Goal: Task Accomplishment & Management: Complete application form

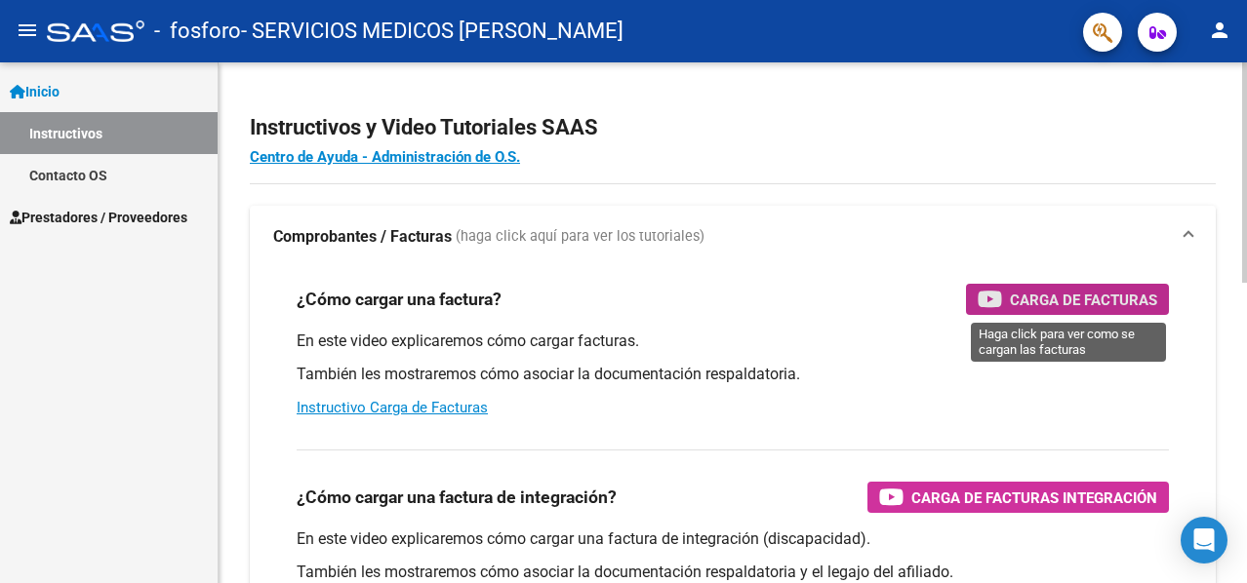
click at [1080, 296] on span "Carga de Facturas" at bounding box center [1083, 300] width 147 height 24
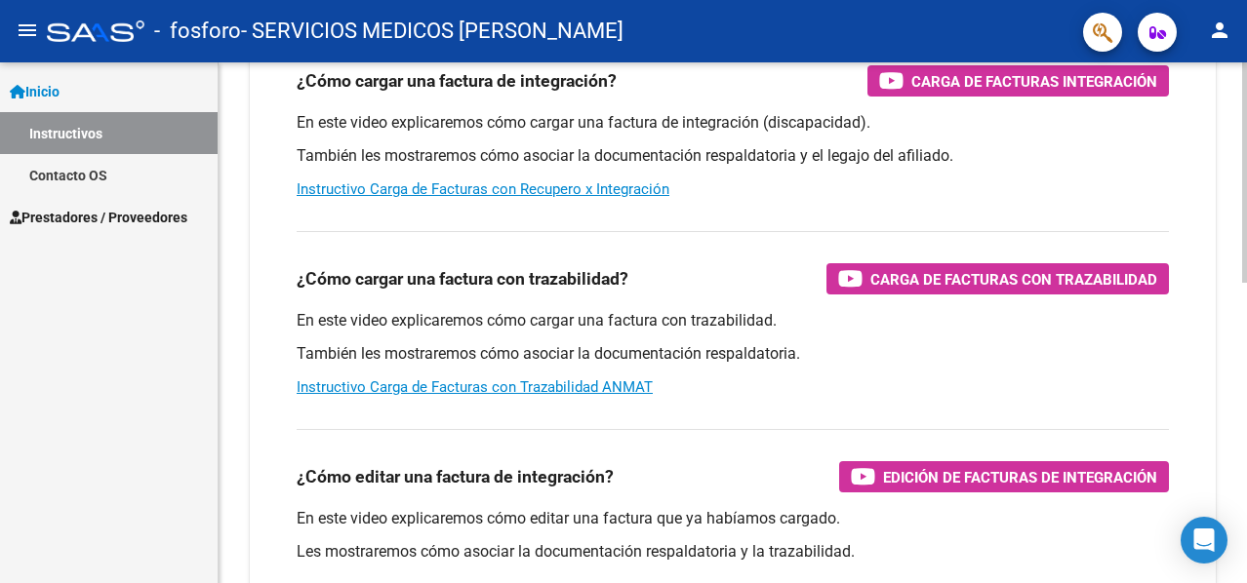
scroll to position [419, 0]
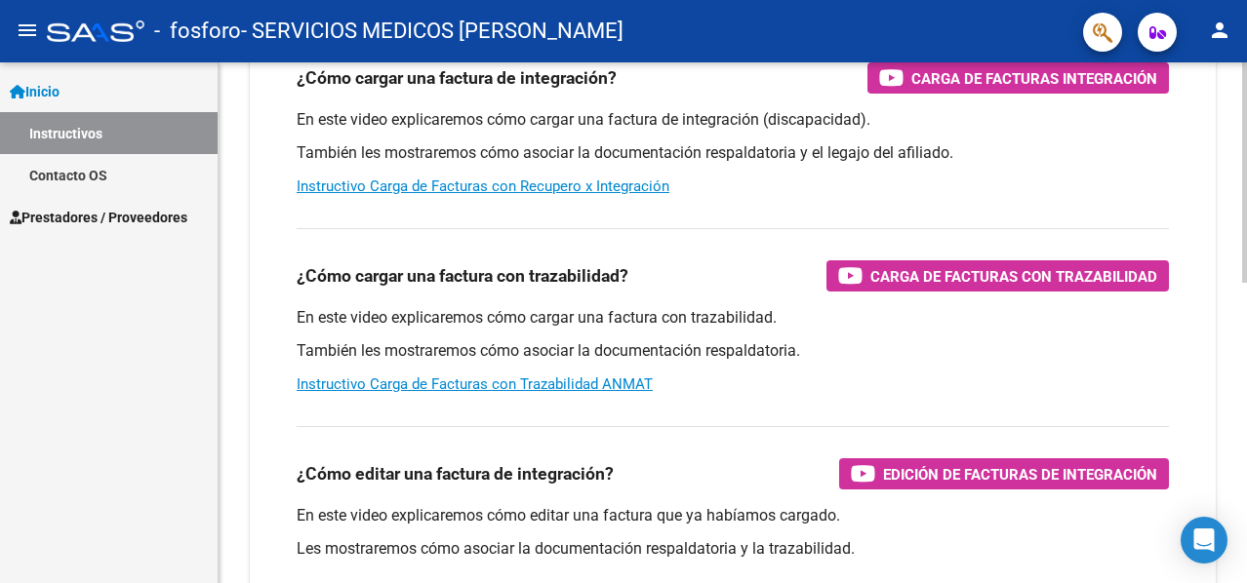
click at [1246, 450] on html "menu - fosforo - SERVICIOS MEDICOS ESMERALDA S. R. L. person Inicio Instructivo…" at bounding box center [623, 291] width 1247 height 583
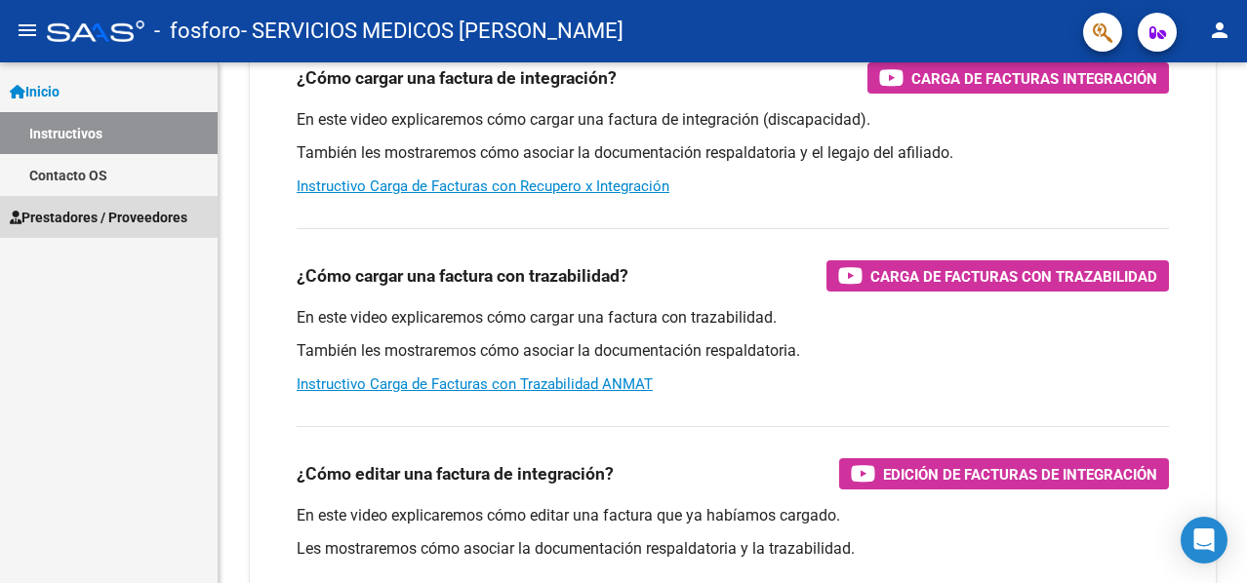
click at [94, 216] on span "Prestadores / Proveedores" at bounding box center [99, 217] width 178 height 21
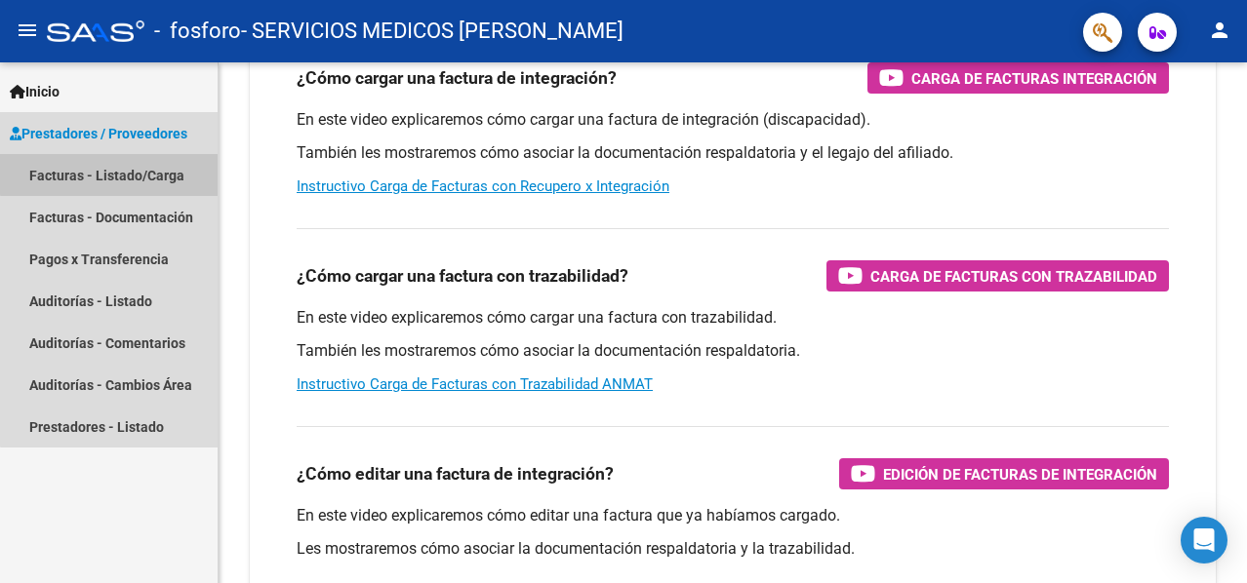
click at [119, 174] on link "Facturas - Listado/Carga" at bounding box center [109, 175] width 218 height 42
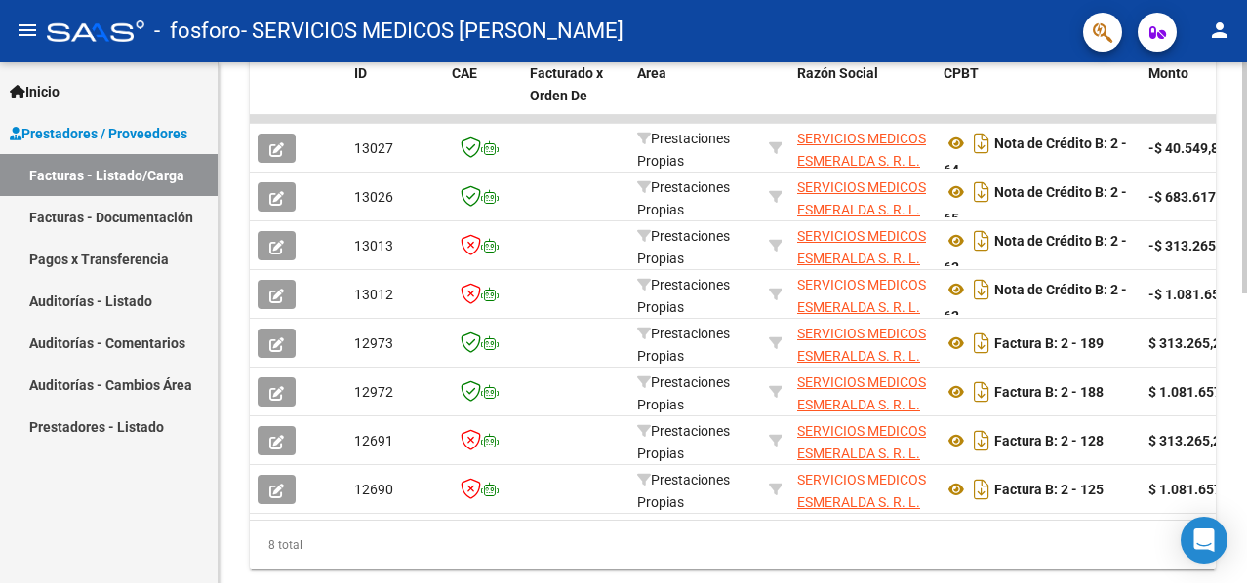
scroll to position [581, 0]
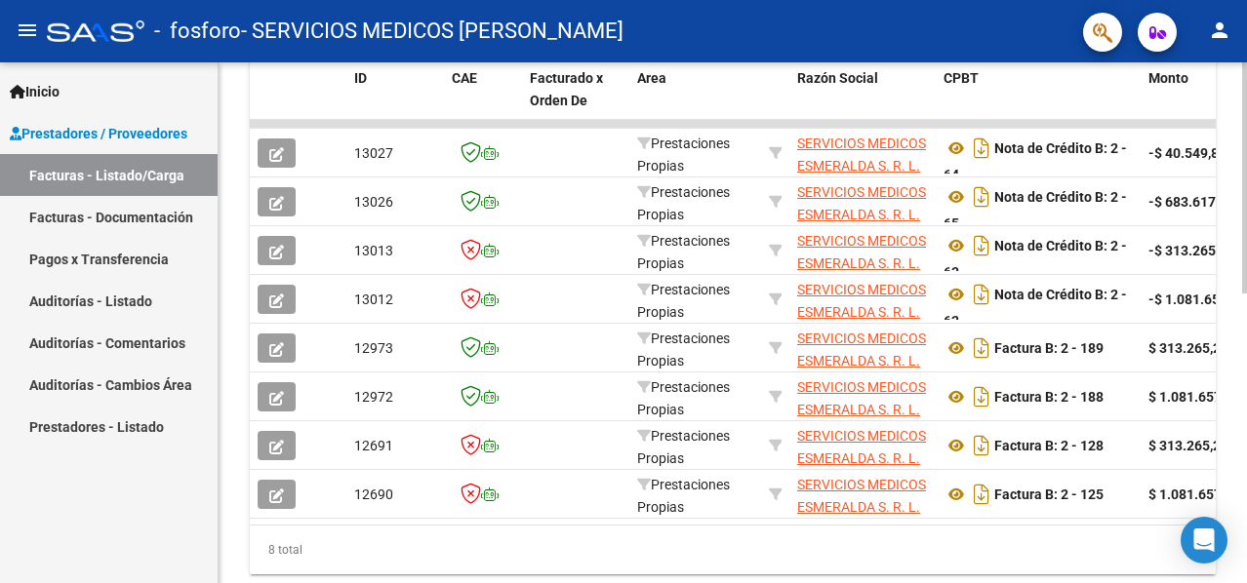
click at [1239, 427] on div "Video tutorial PRESTADORES -> Listado de CPBTs Emitidos por Prestadores / Prove…" at bounding box center [735, 59] width 1033 height 1156
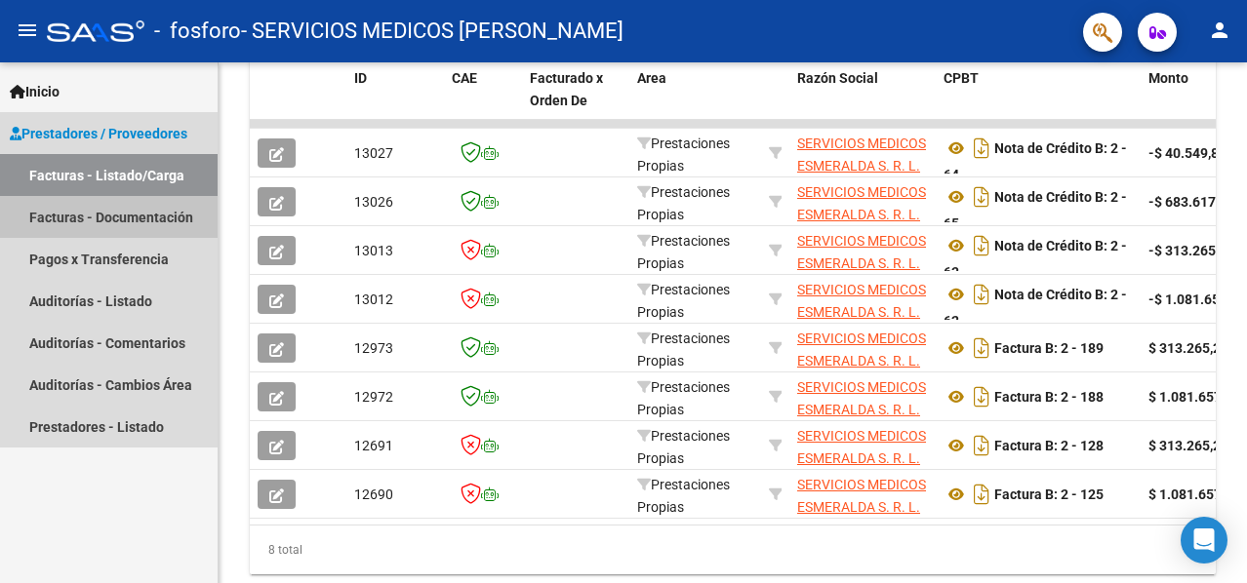
click at [114, 220] on link "Facturas - Documentación" at bounding box center [109, 217] width 218 height 42
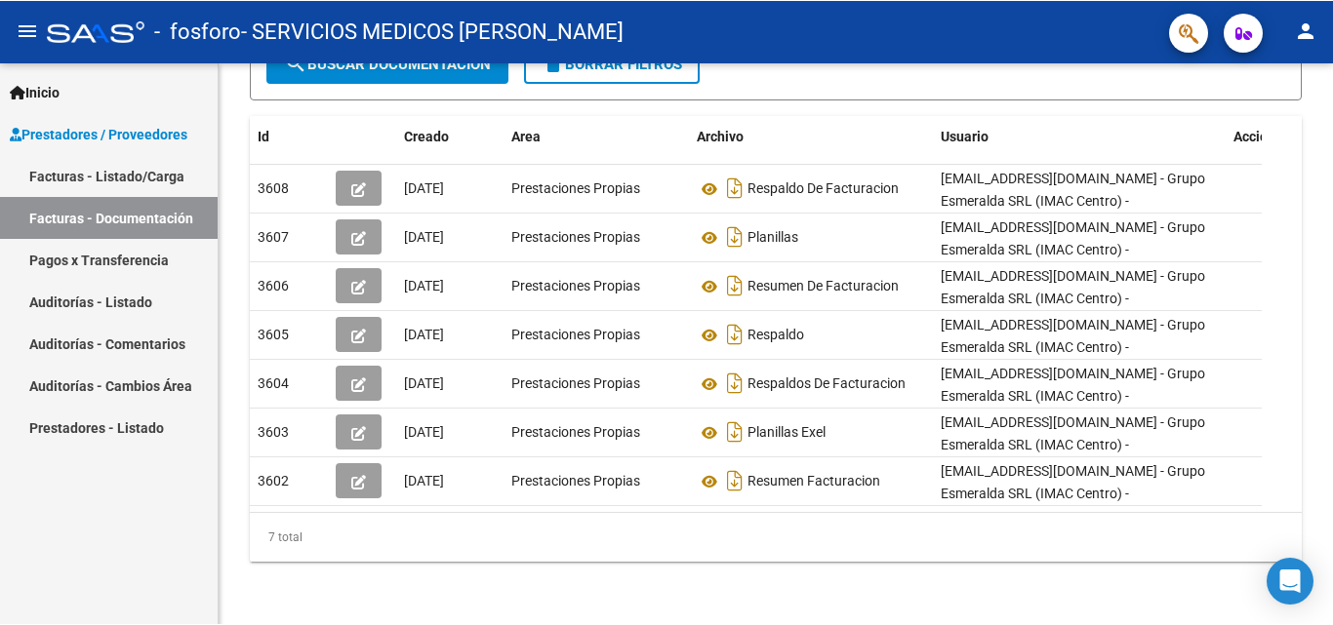
scroll to position [308, 0]
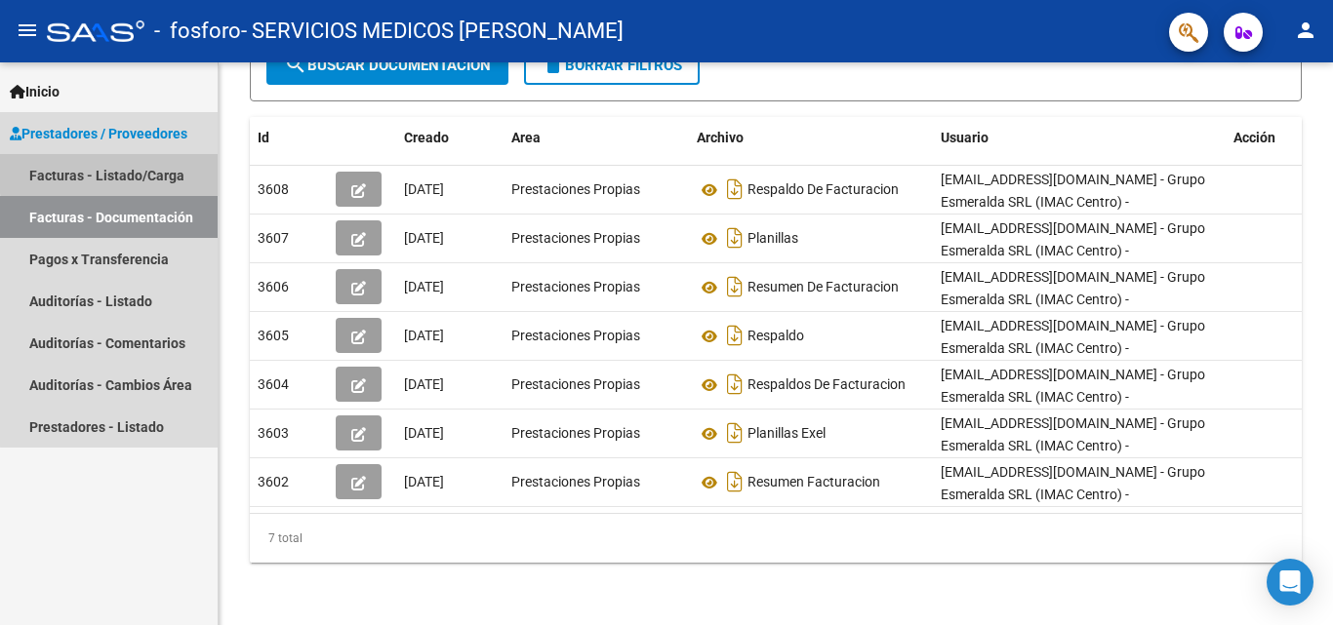
click at [129, 172] on link "Facturas - Listado/Carga" at bounding box center [109, 175] width 218 height 42
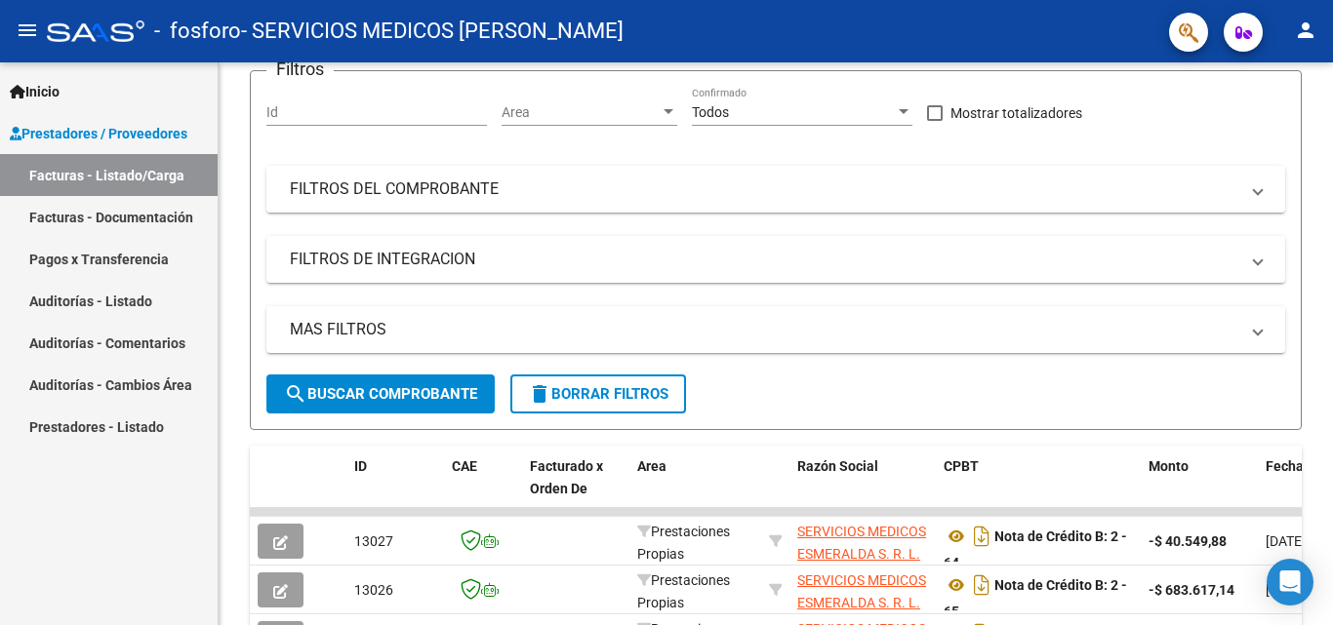
scroll to position [581, 0]
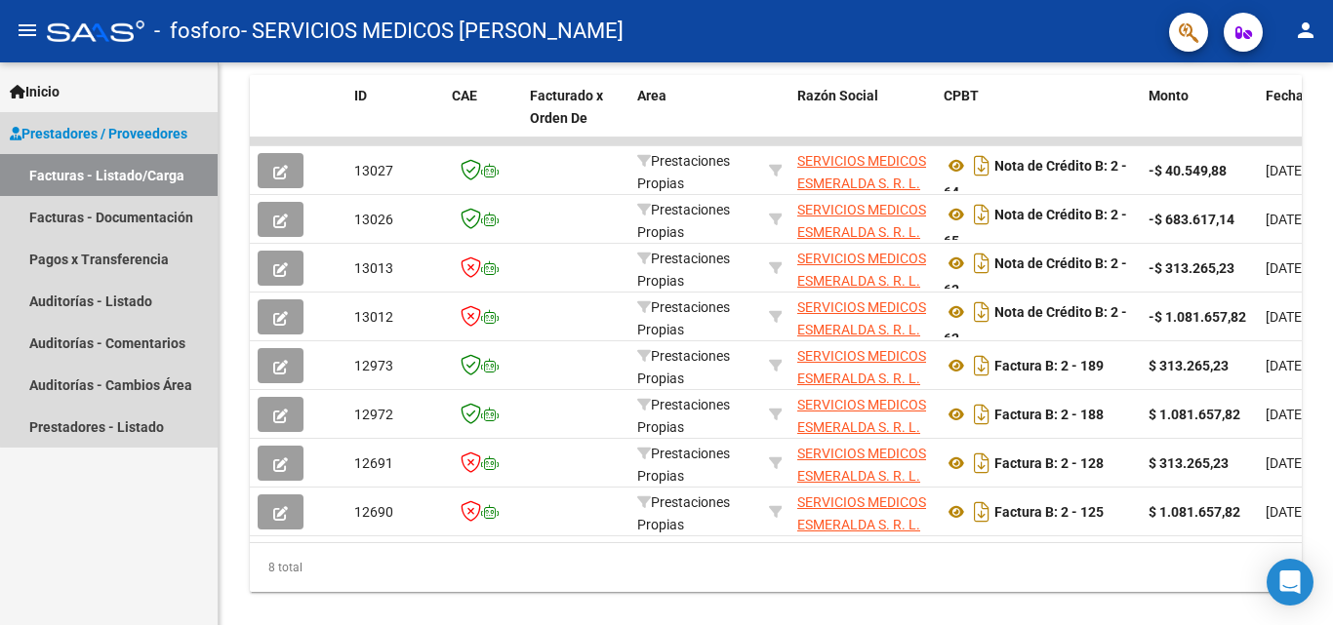
click at [129, 172] on link "Facturas - Listado/Carga" at bounding box center [109, 175] width 218 height 42
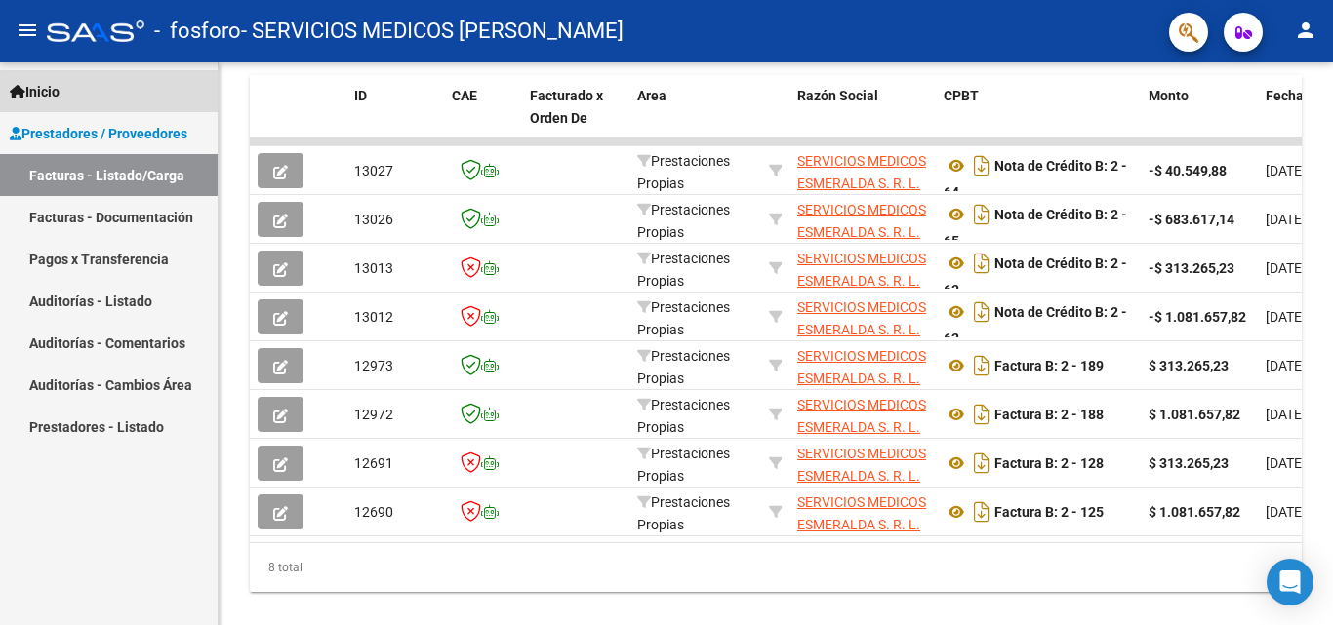
click at [47, 89] on span "Inicio" at bounding box center [35, 91] width 50 height 21
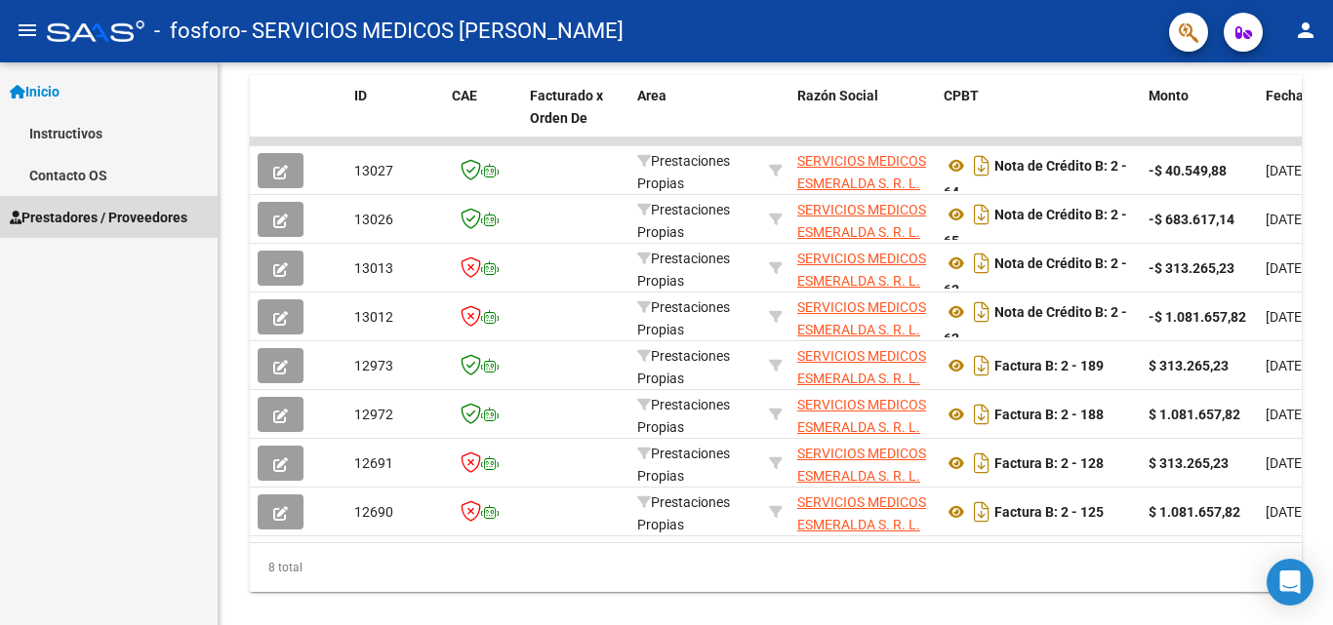
click at [67, 213] on span "Prestadores / Proveedores" at bounding box center [99, 217] width 178 height 21
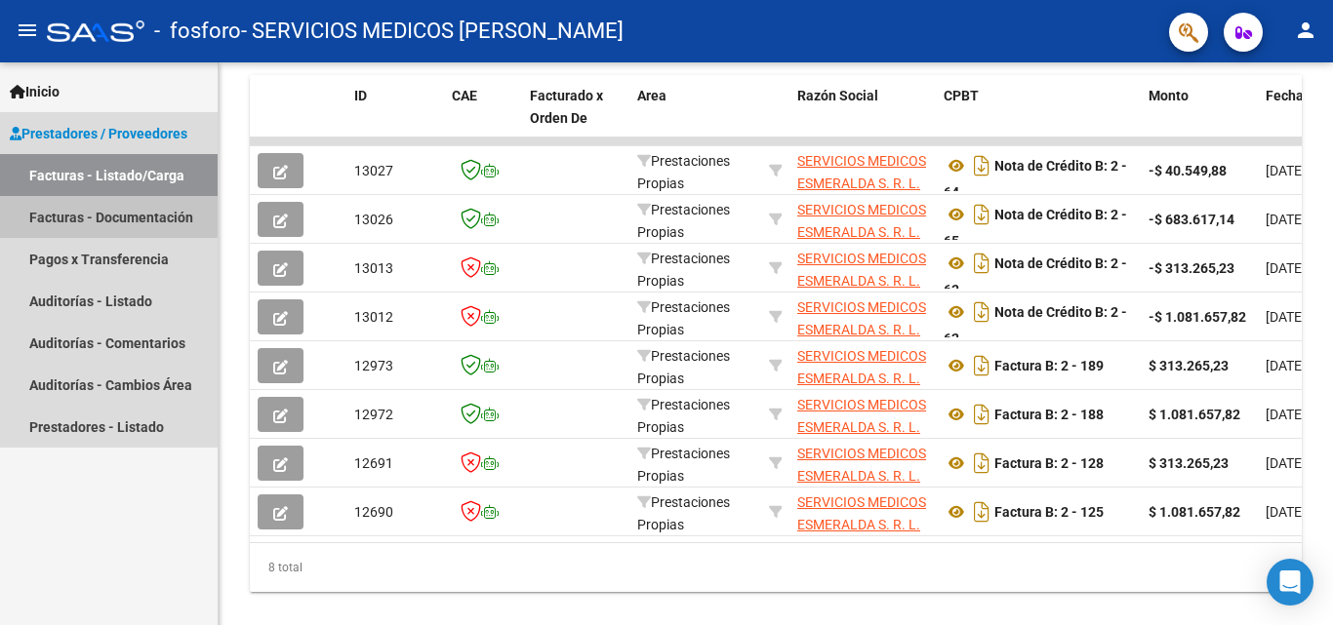
click at [71, 213] on link "Facturas - Documentación" at bounding box center [109, 217] width 218 height 42
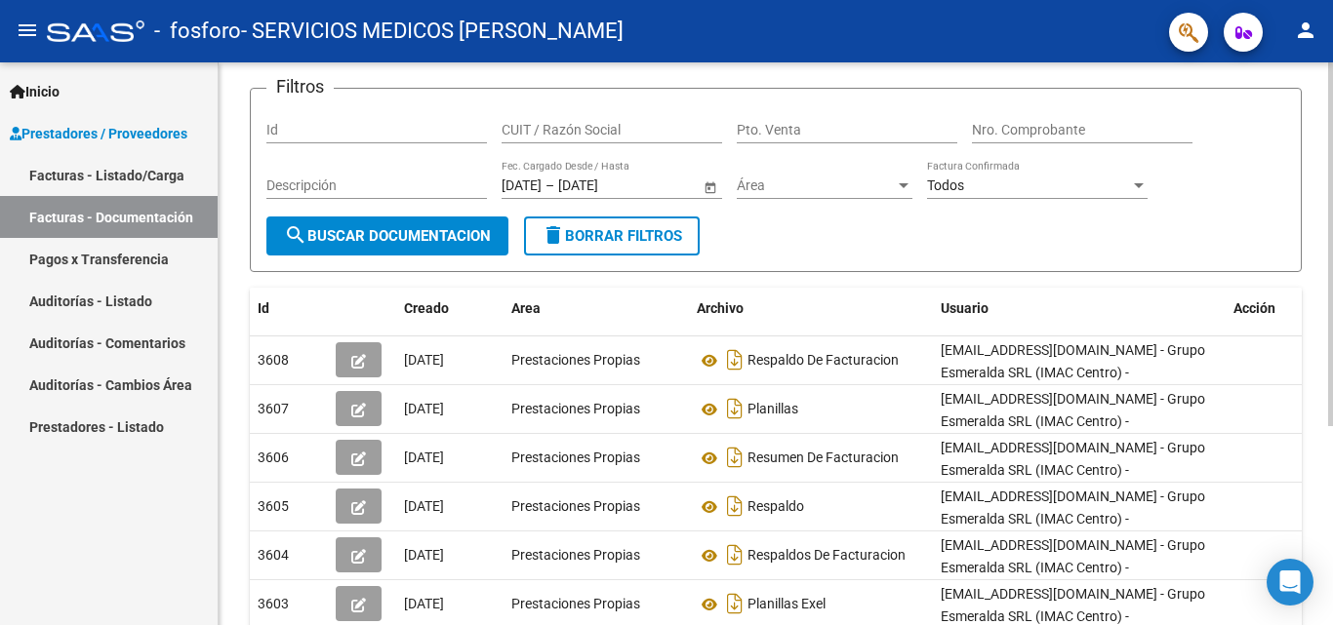
scroll to position [125, 0]
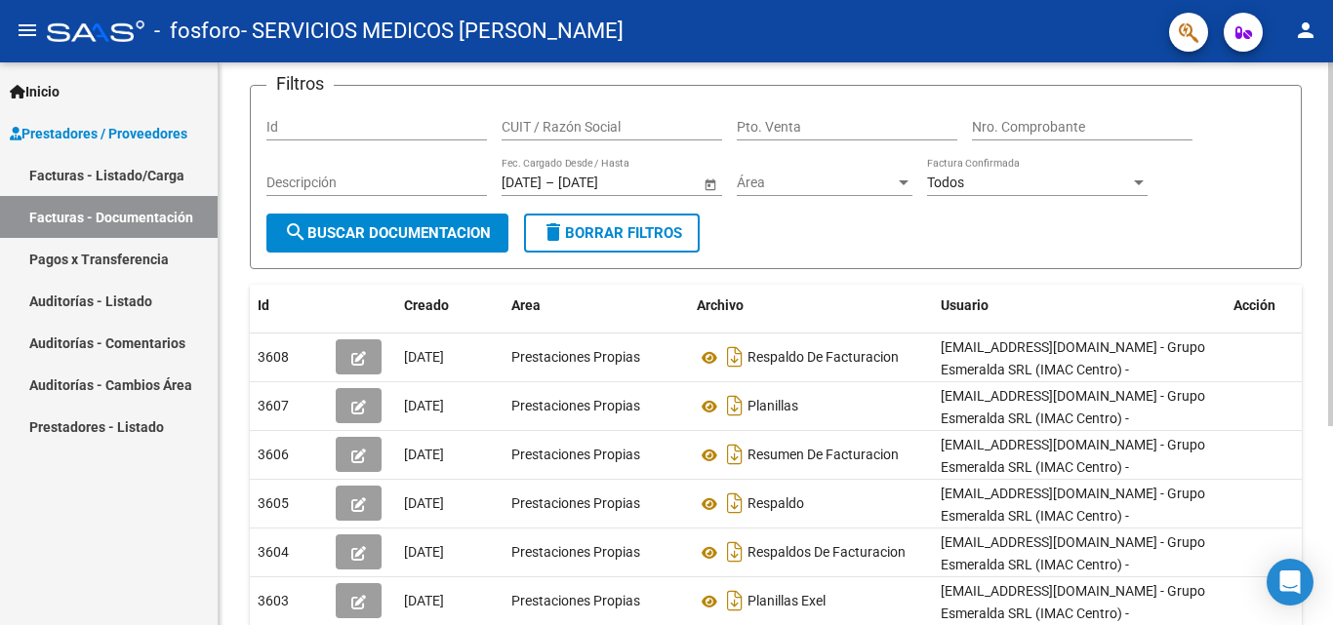
click at [1246, 488] on div at bounding box center [1330, 329] width 5 height 364
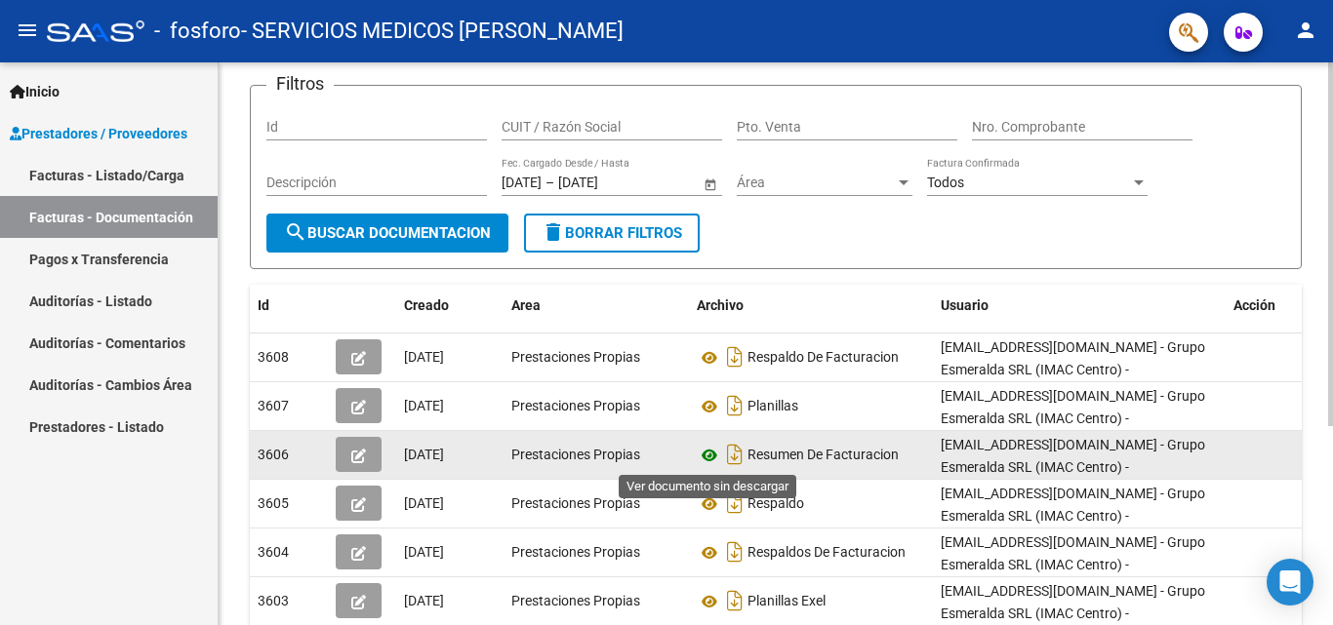
click at [709, 457] on icon at bounding box center [708, 455] width 25 height 23
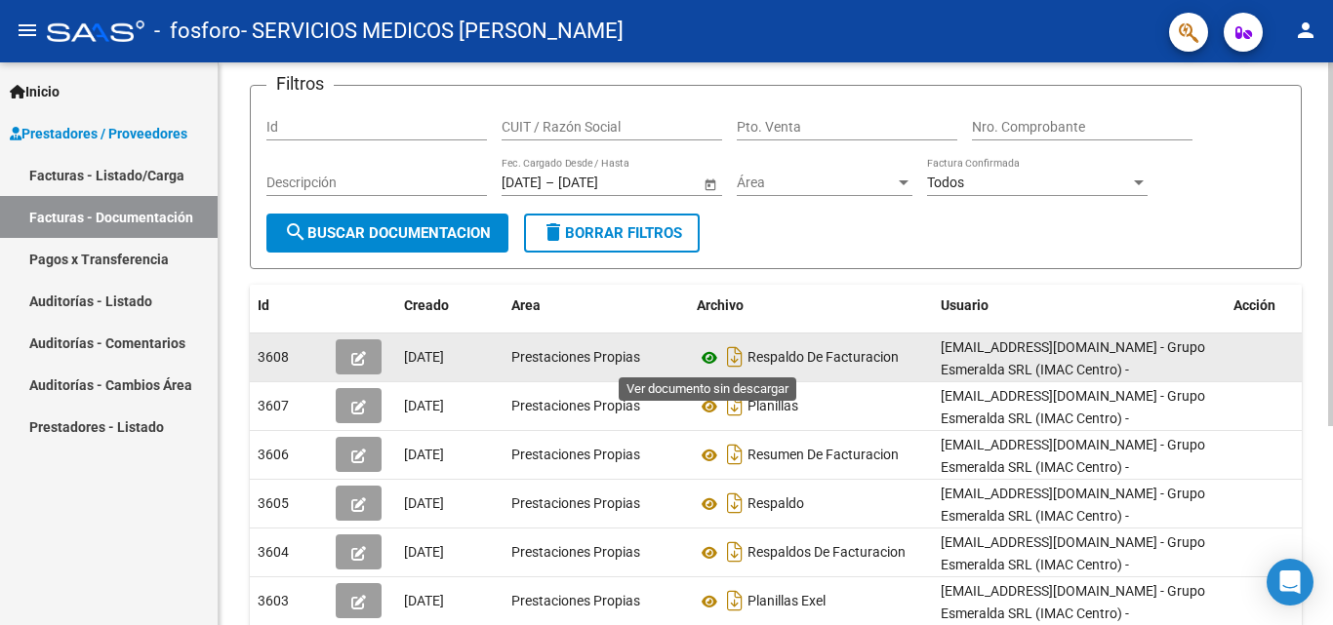
click at [706, 357] on icon at bounding box center [708, 357] width 25 height 23
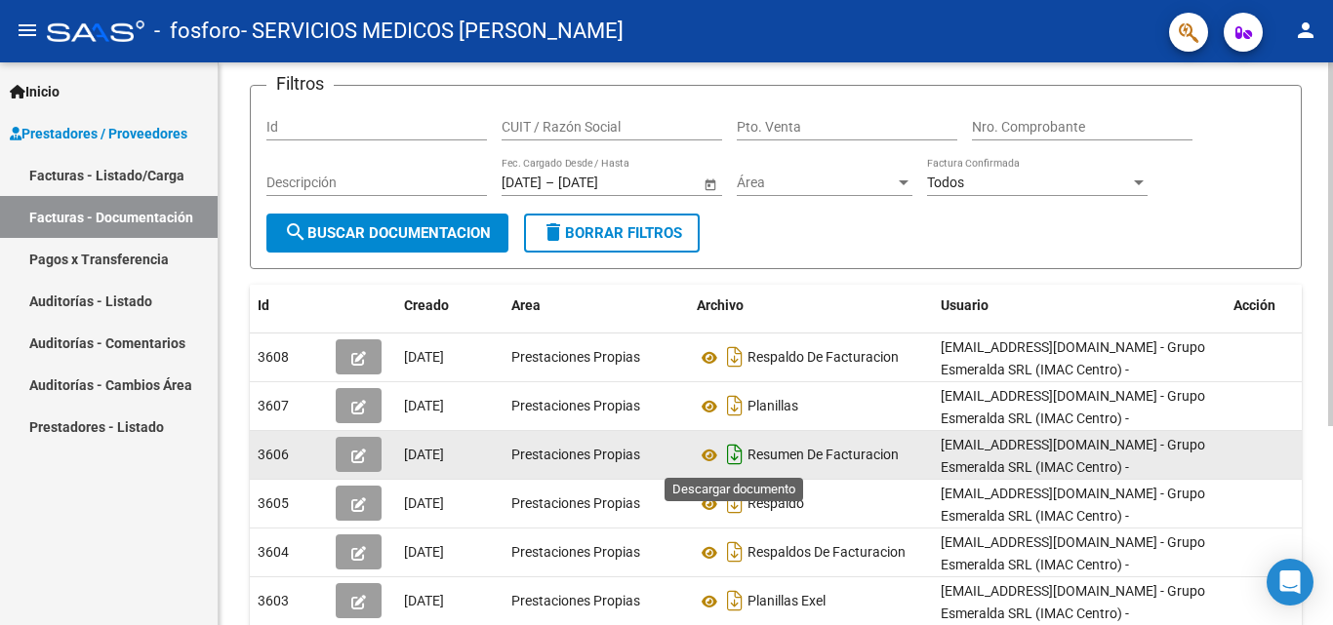
click at [737, 456] on icon "Descargar documento" at bounding box center [734, 454] width 25 height 31
click at [707, 457] on icon at bounding box center [708, 455] width 25 height 23
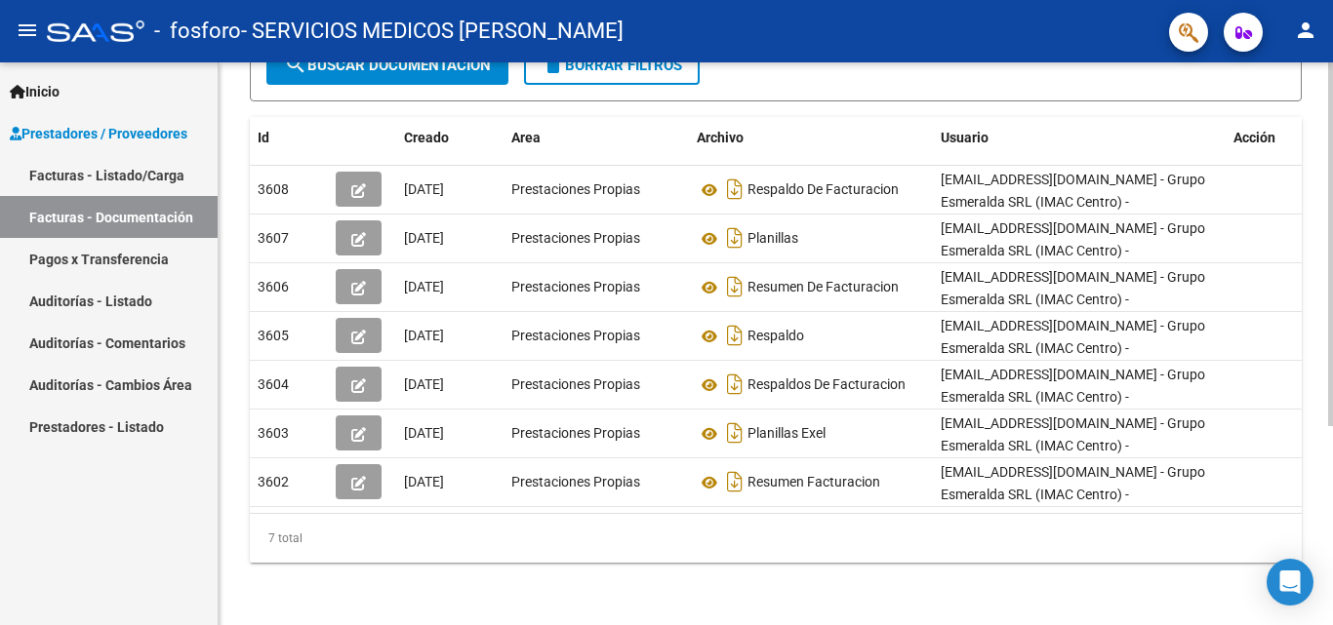
scroll to position [308, 0]
click at [1246, 582] on html "menu - fosforo - SERVICIOS MEDICOS ESMERALDA S. R. L. person Inicio Instructivo…" at bounding box center [666, 312] width 1333 height 625
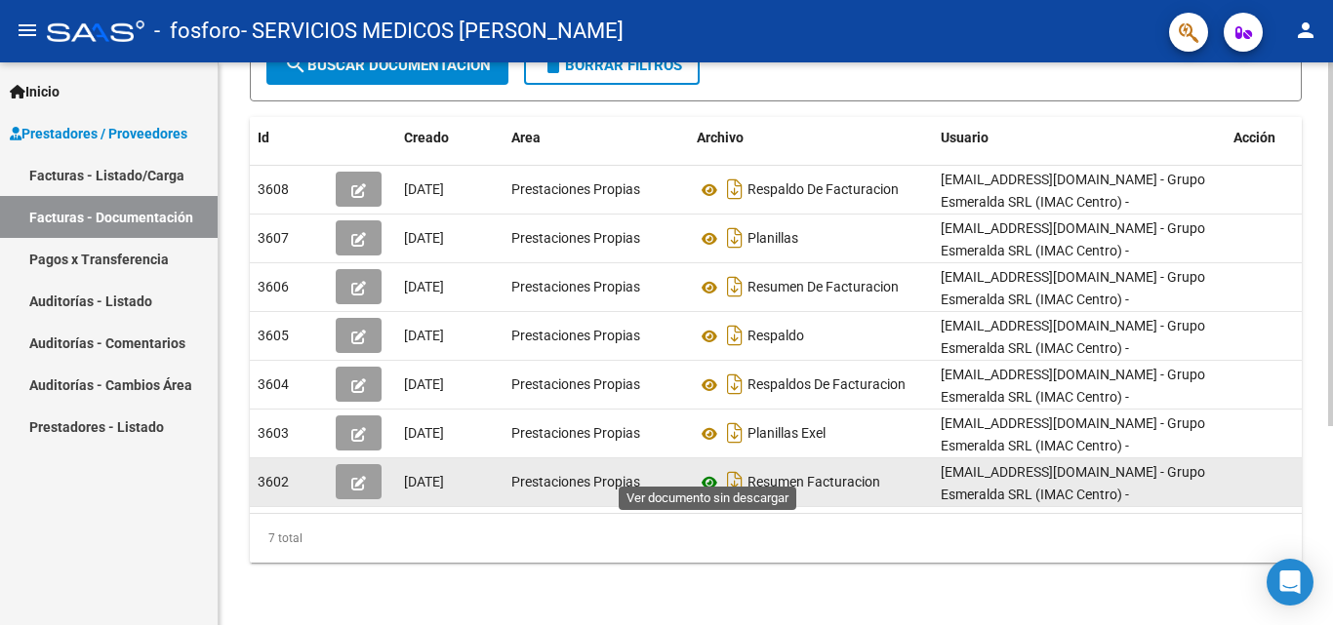
click at [712, 471] on icon at bounding box center [708, 482] width 25 height 23
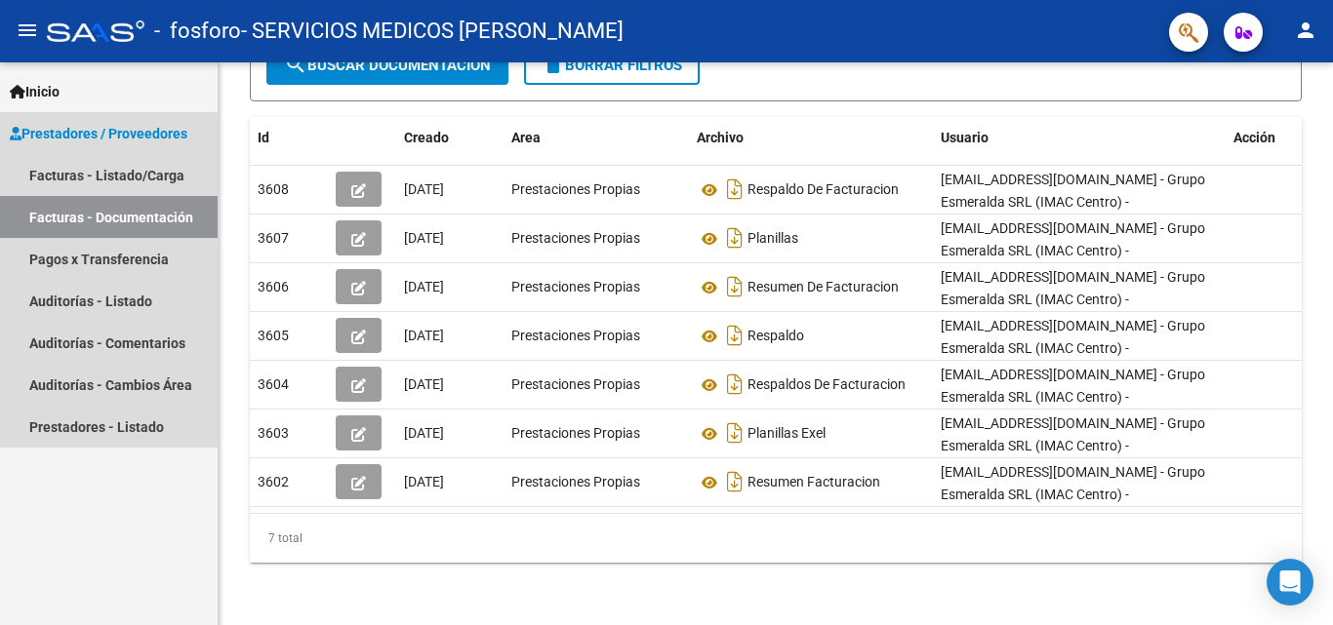
click at [65, 214] on link "Facturas - Documentación" at bounding box center [109, 217] width 218 height 42
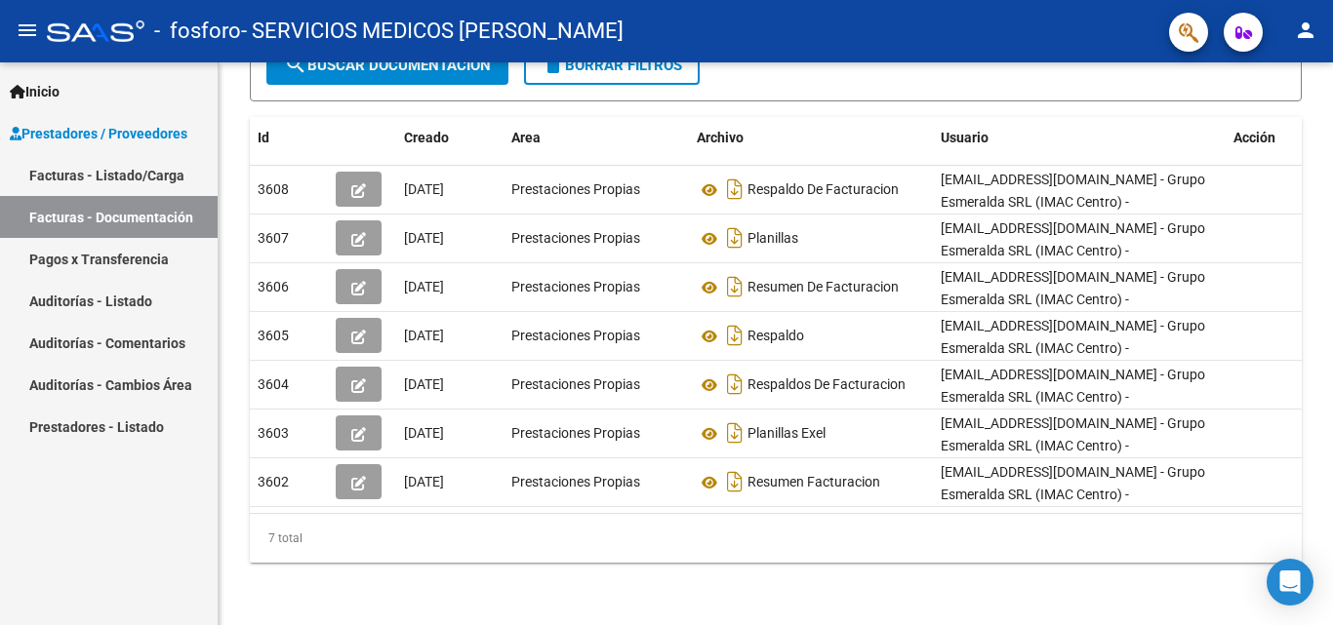
click at [115, 216] on link "Facturas - Documentación" at bounding box center [109, 217] width 218 height 42
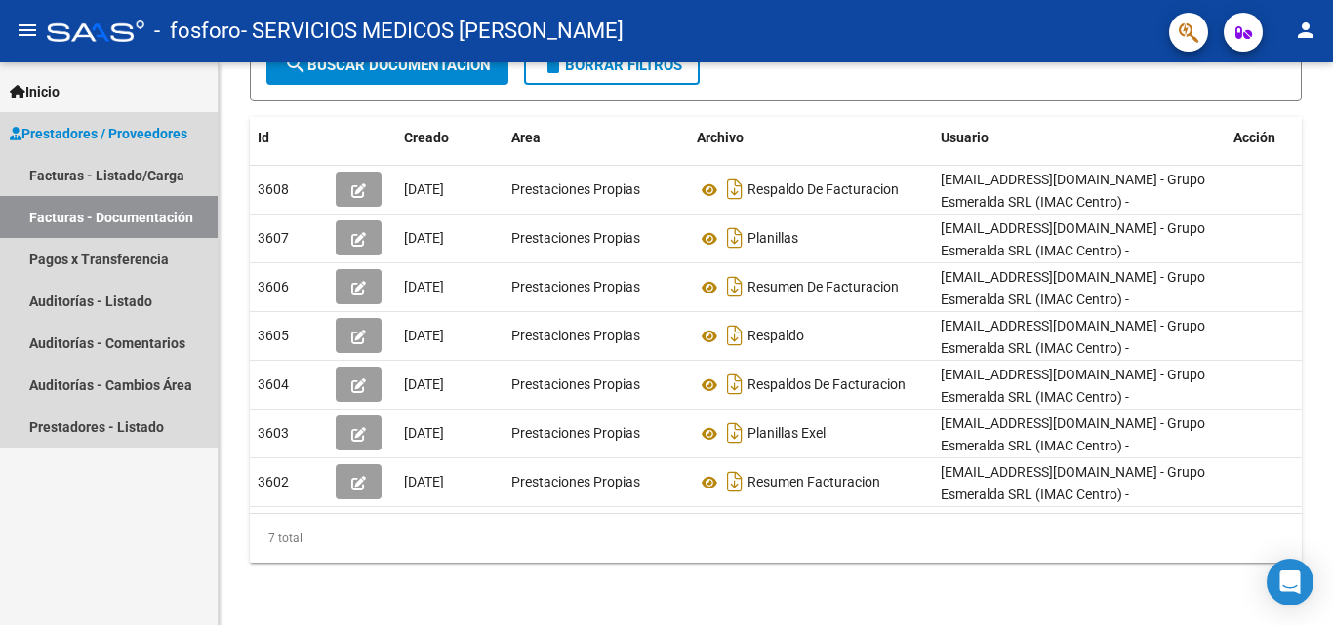
click at [115, 216] on link "Facturas - Documentación" at bounding box center [109, 217] width 218 height 42
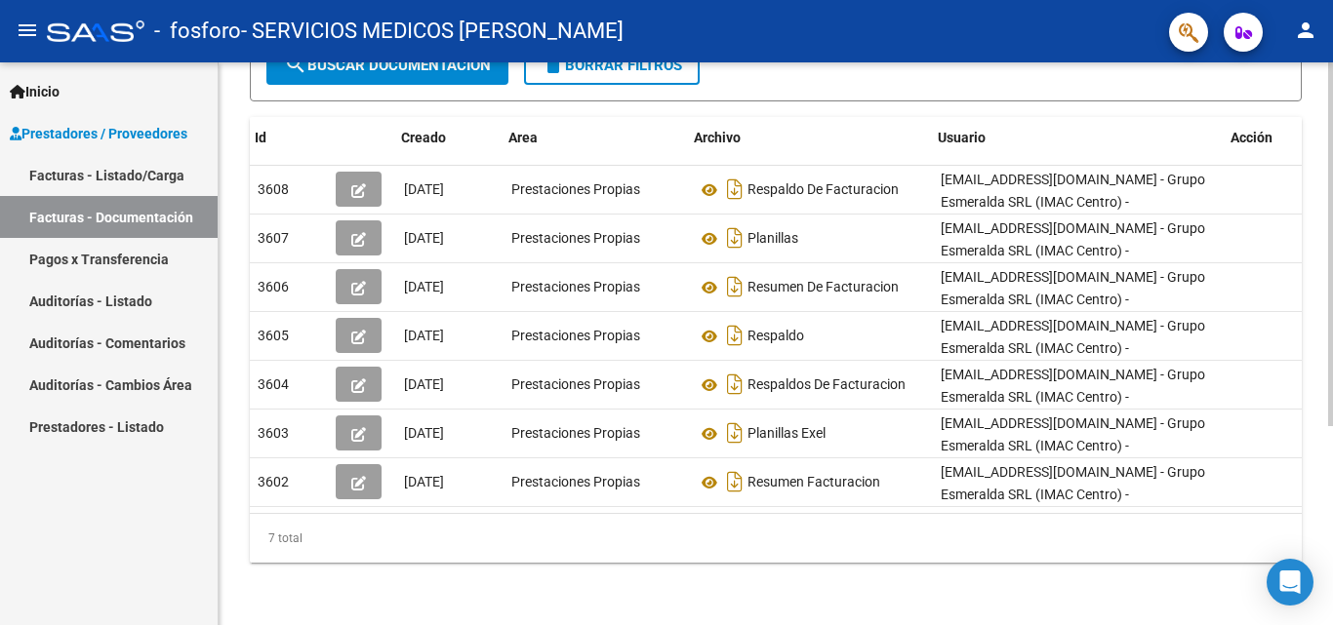
scroll to position [0, 21]
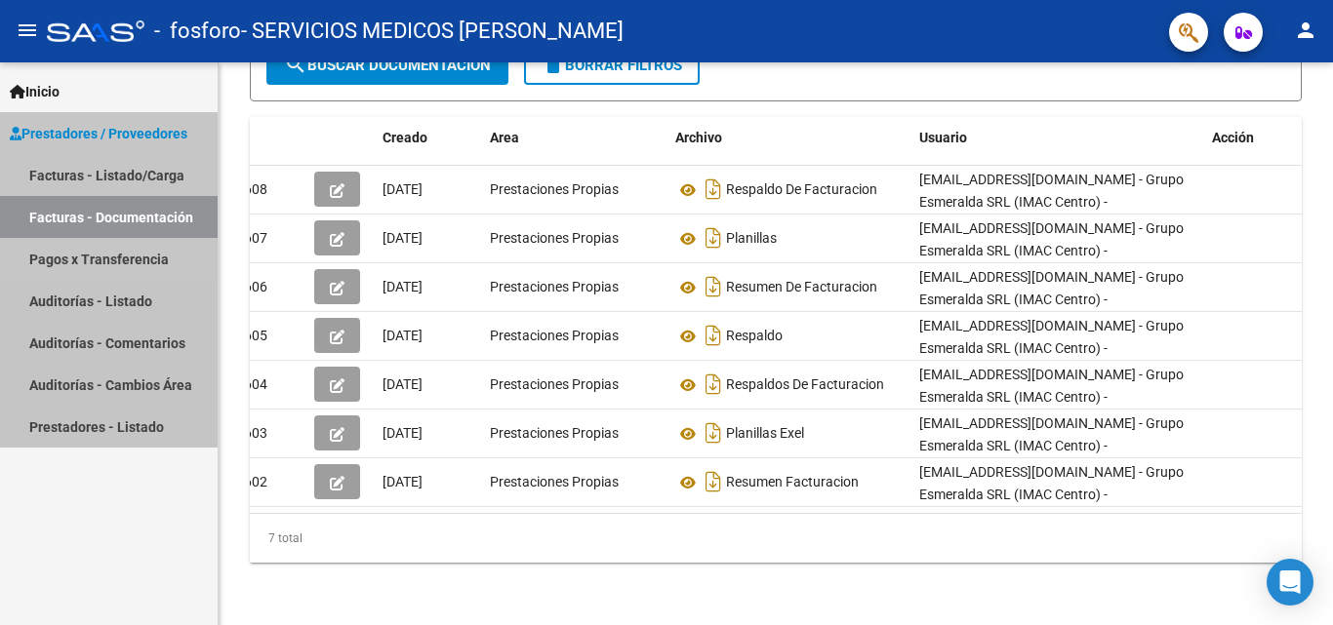
click at [73, 133] on span "Prestadores / Proveedores" at bounding box center [99, 133] width 178 height 21
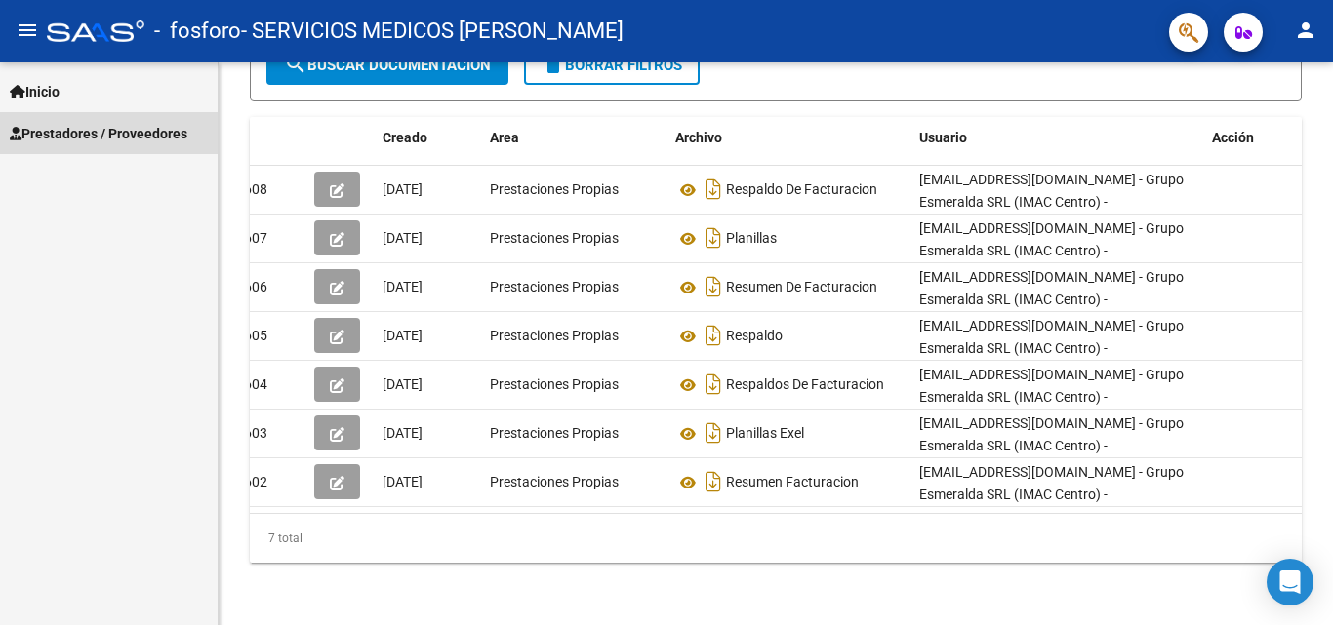
click at [73, 133] on span "Prestadores / Proveedores" at bounding box center [99, 133] width 178 height 21
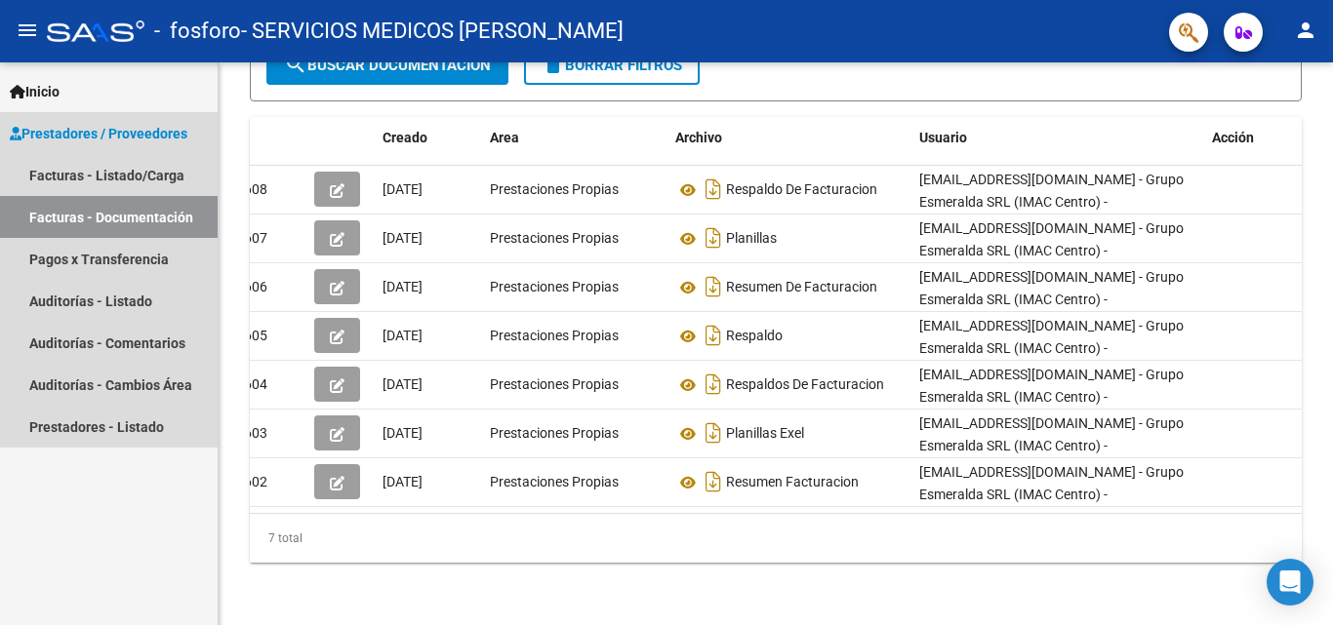
click at [73, 133] on span "Prestadores / Proveedores" at bounding box center [99, 133] width 178 height 21
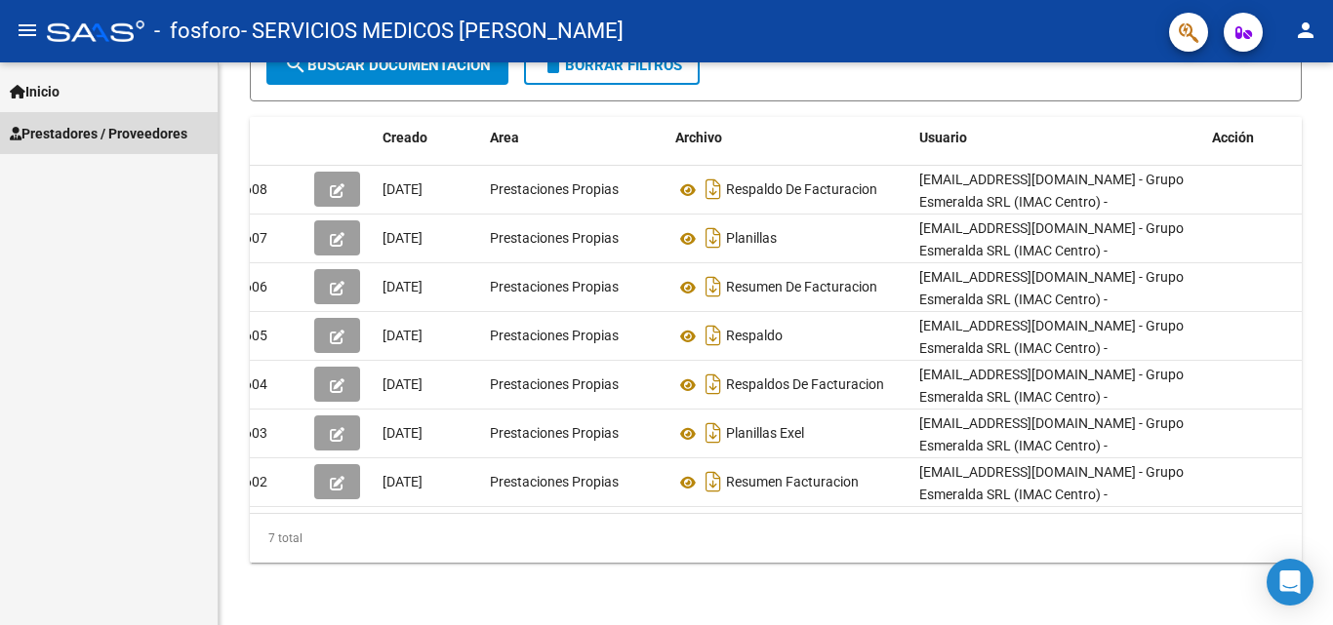
click at [73, 133] on span "Prestadores / Proveedores" at bounding box center [99, 133] width 178 height 21
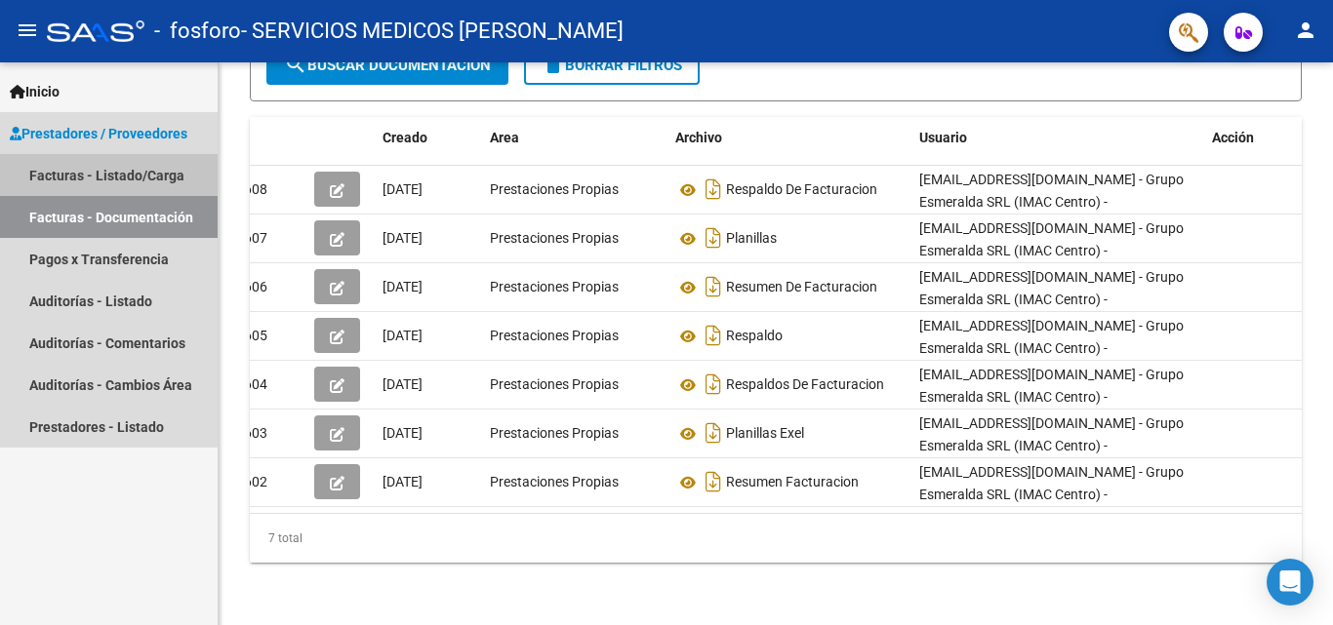
click at [63, 171] on link "Facturas - Listado/Carga" at bounding box center [109, 175] width 218 height 42
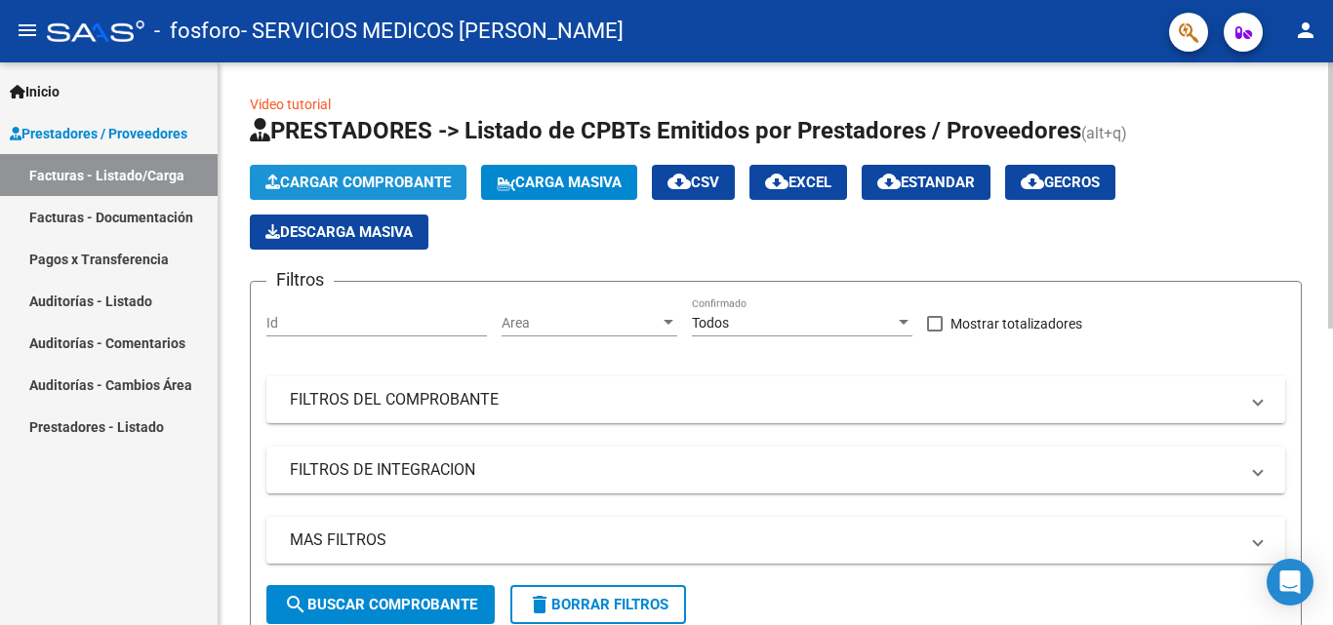
click at [380, 181] on span "Cargar Comprobante" at bounding box center [357, 183] width 185 height 18
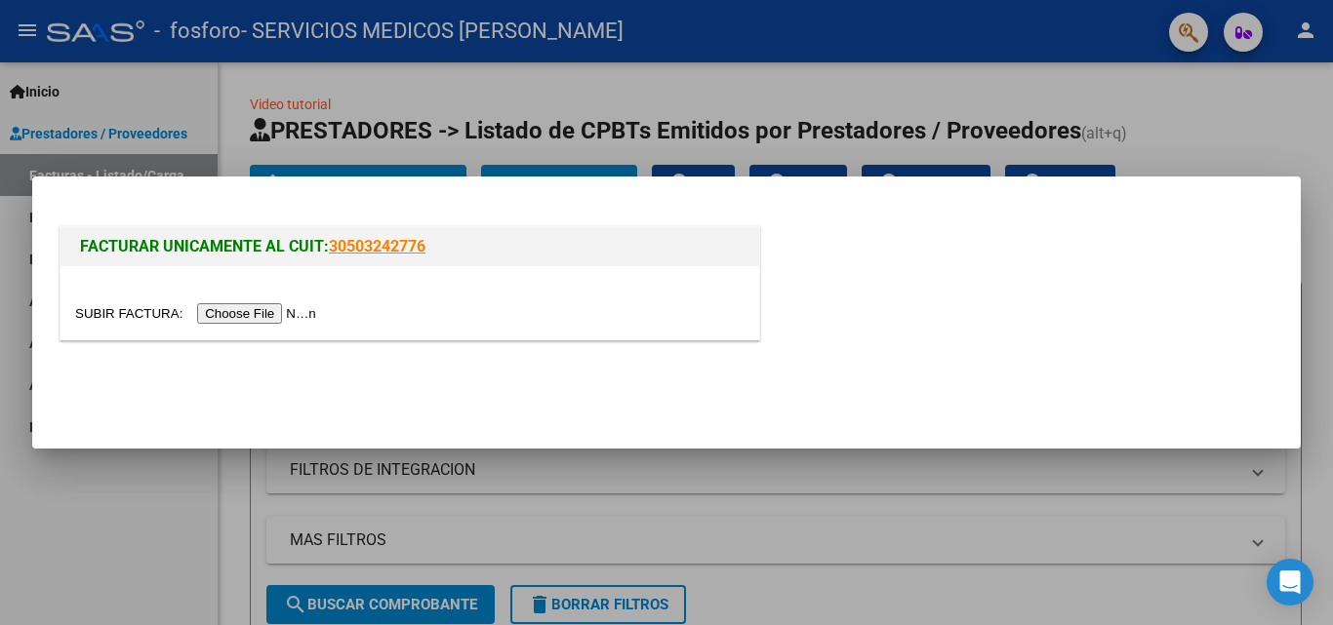
click at [278, 314] on input "file" at bounding box center [198, 313] width 247 height 20
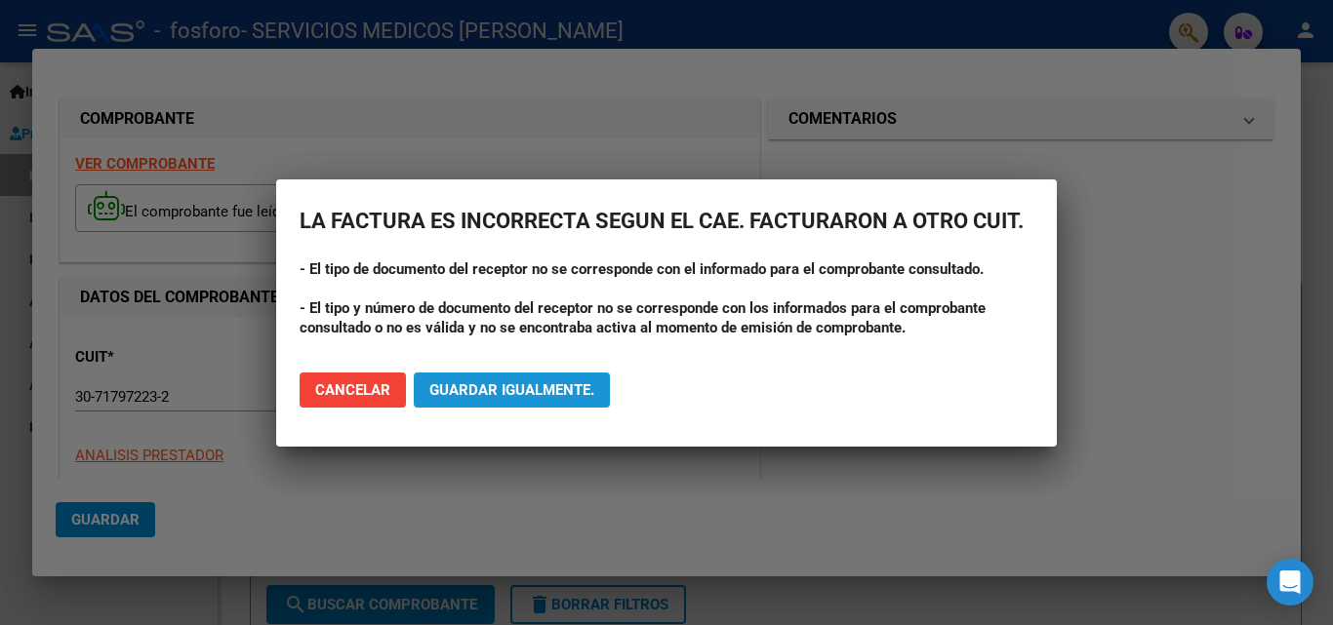
click at [546, 392] on span "Guardar igualmente." at bounding box center [511, 390] width 165 height 18
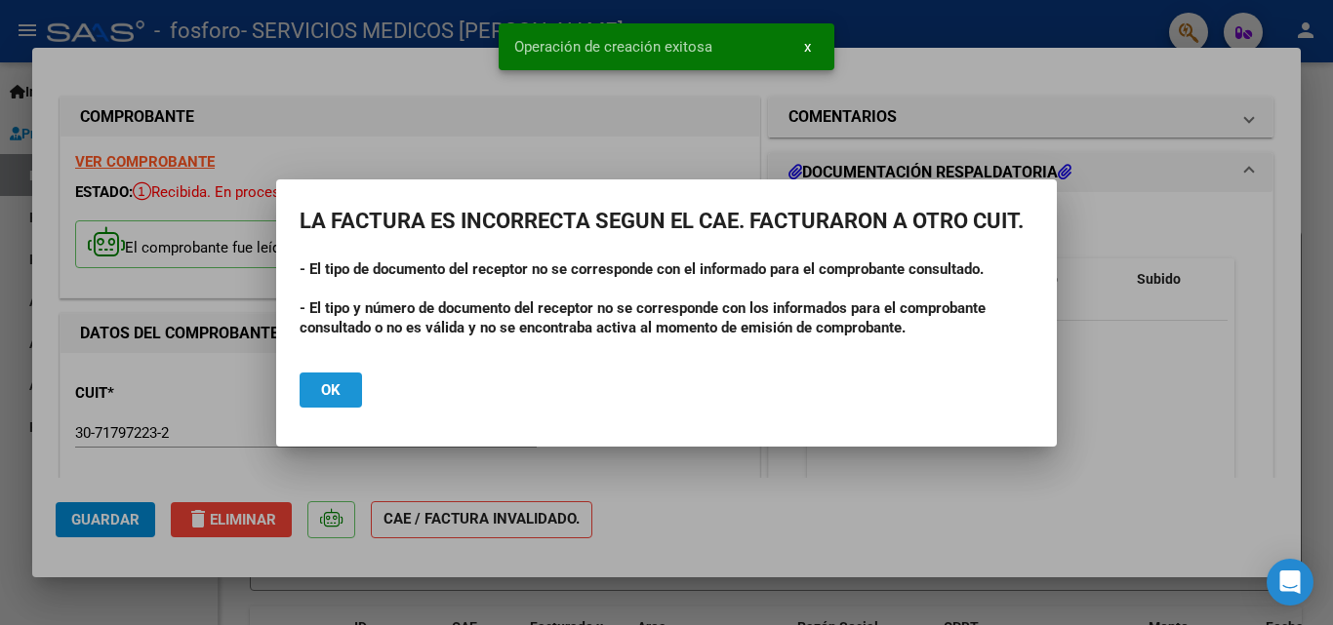
click at [328, 395] on span "Ok" at bounding box center [331, 390] width 20 height 18
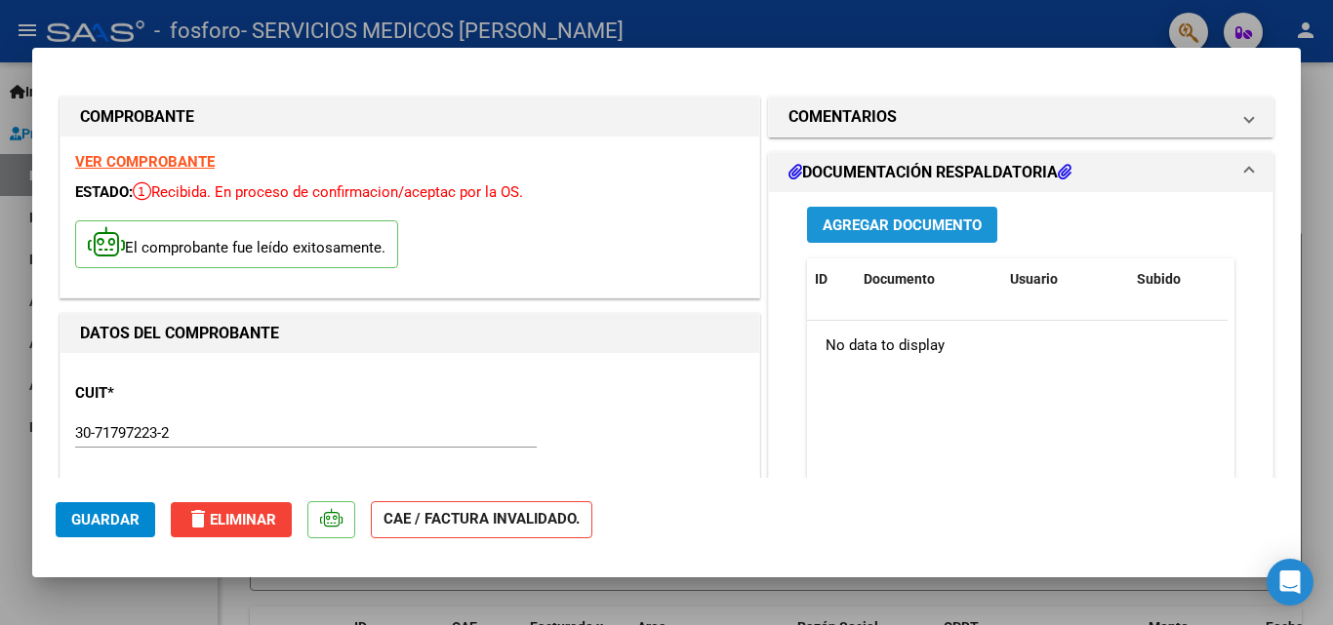
click at [898, 222] on span "Agregar Documento" at bounding box center [901, 226] width 159 height 18
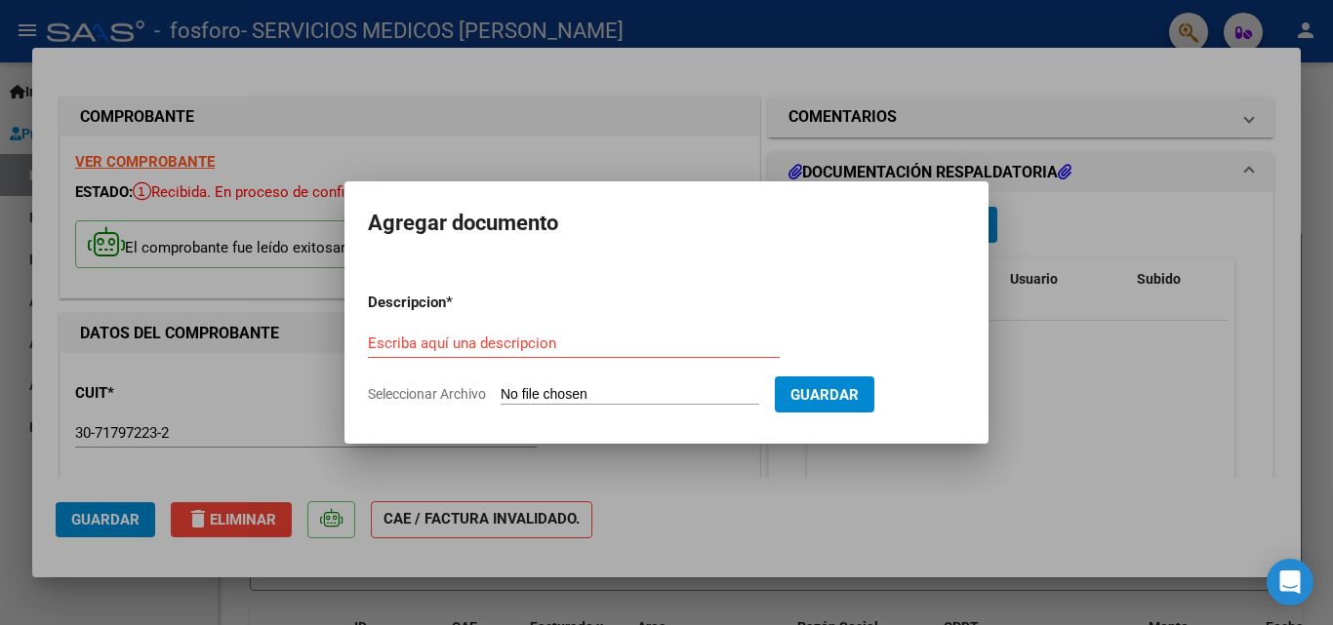
click at [432, 395] on span "Seleccionar Archivo" at bounding box center [427, 394] width 118 height 16
click at [500, 395] on input "Seleccionar Archivo" at bounding box center [629, 395] width 259 height 19
type input "C:\fakepath\RPT_ResumenFact.pdf"
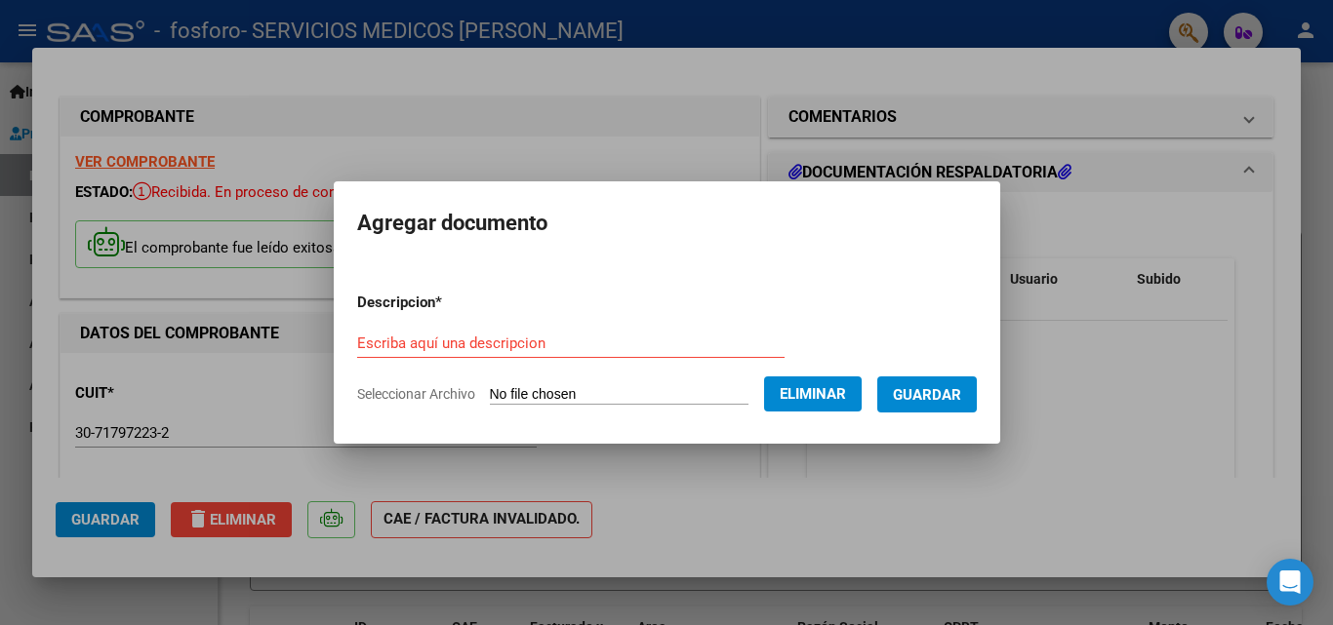
click at [961, 396] on span "Guardar" at bounding box center [927, 395] width 68 height 18
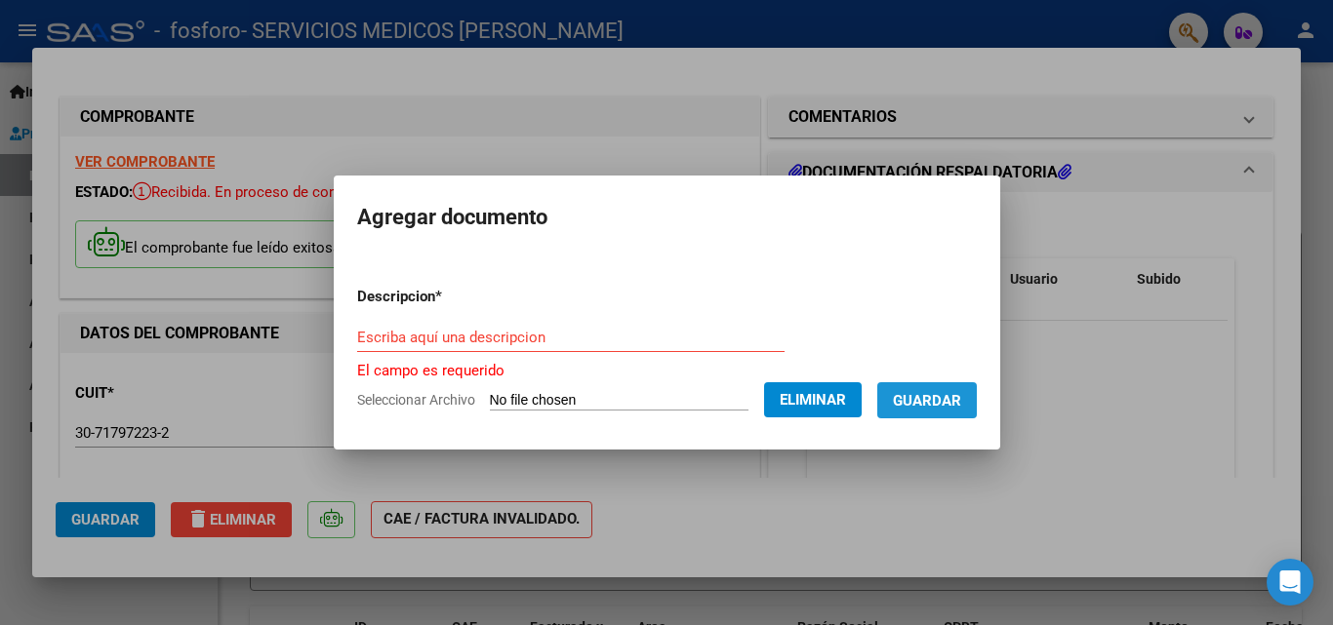
click at [953, 399] on span "Guardar" at bounding box center [927, 401] width 68 height 18
click at [357, 334] on input "Escriba aquí una descripcion" at bounding box center [570, 338] width 427 height 18
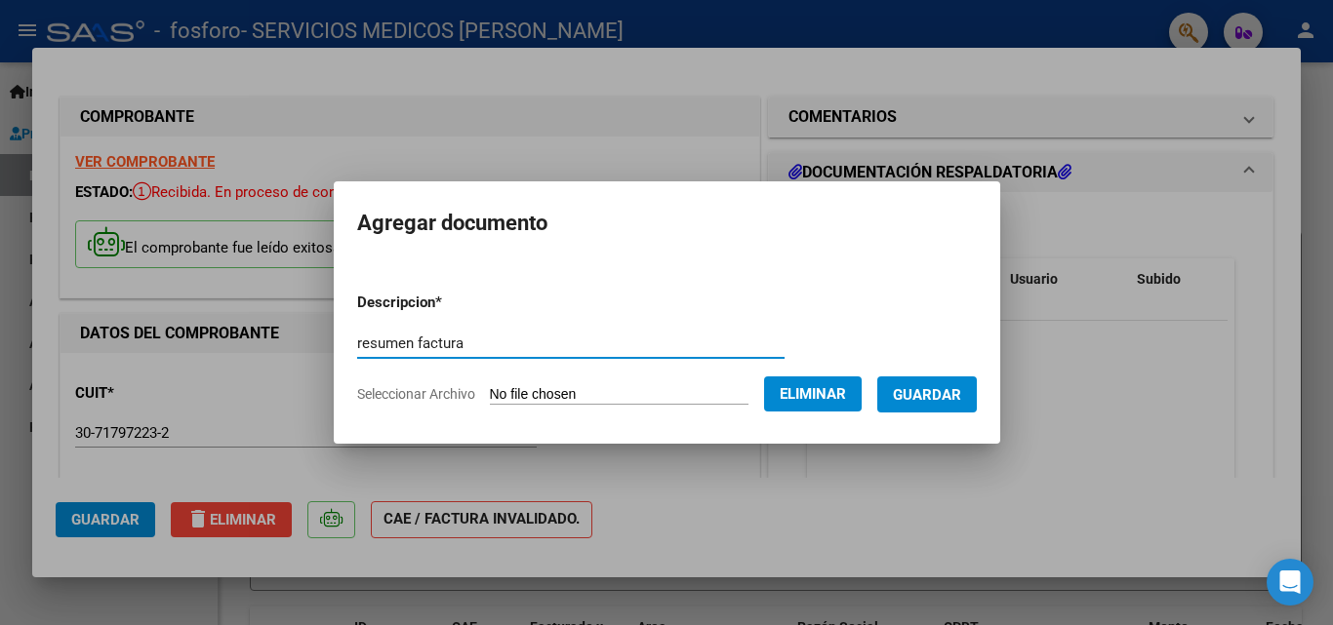
type input "resumen factura"
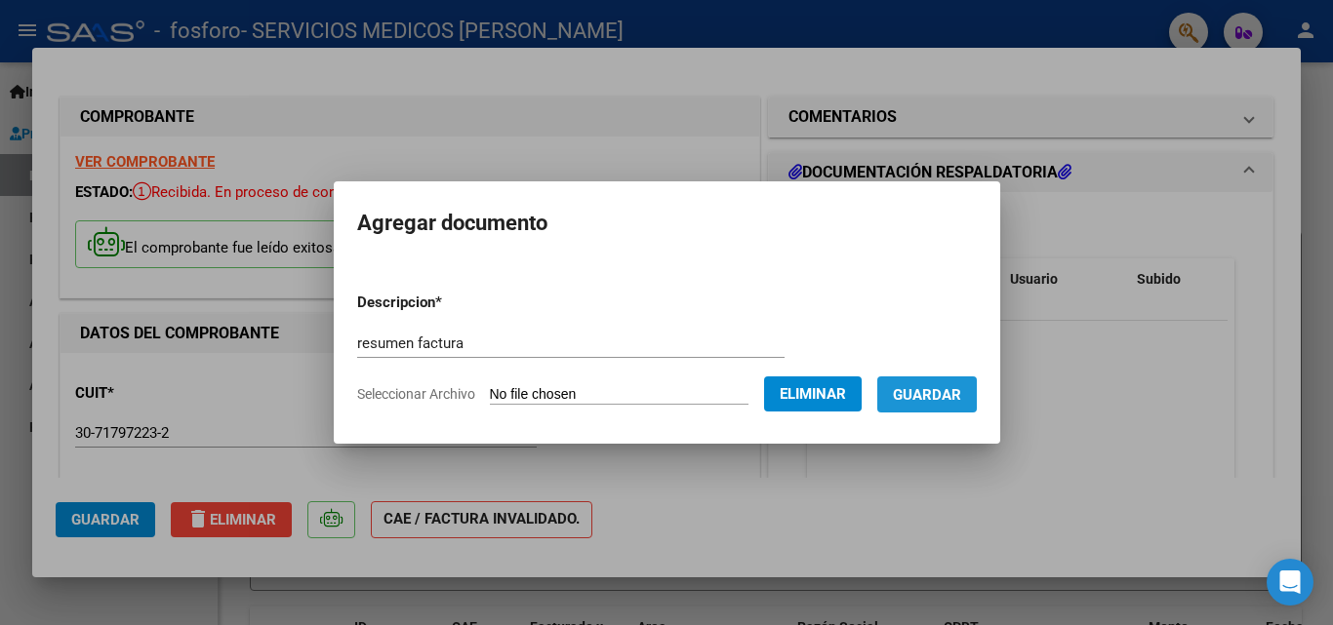
click at [961, 386] on span "Guardar" at bounding box center [927, 395] width 68 height 18
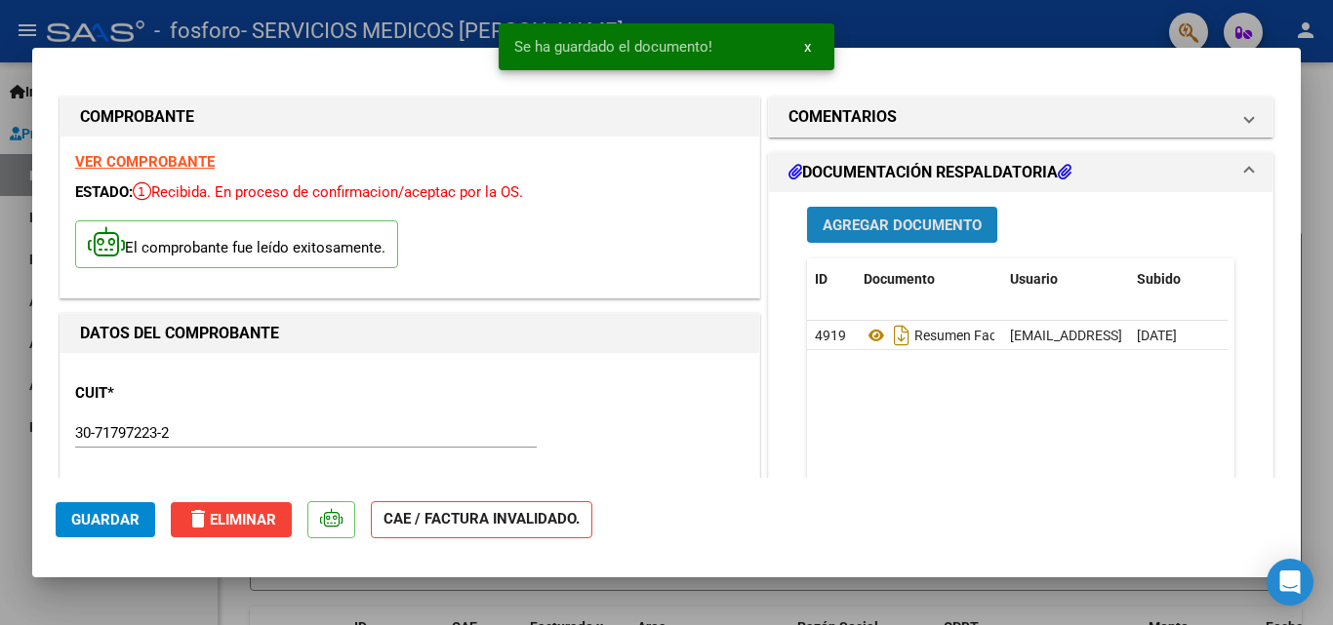
click at [927, 223] on span "Agregar Documento" at bounding box center [901, 226] width 159 height 18
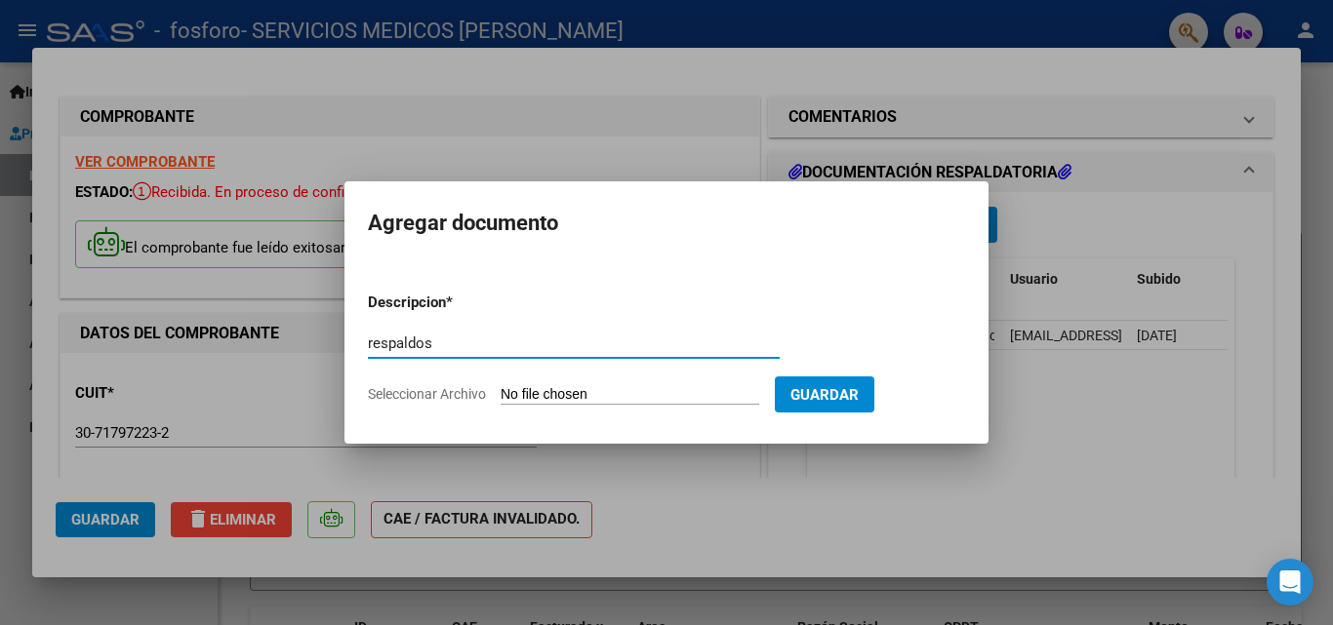
type input "respaldos"
click at [449, 394] on span "Seleccionar Archivo" at bounding box center [427, 394] width 118 height 16
click at [500, 394] on input "Seleccionar Archivo" at bounding box center [629, 395] width 259 height 19
type input "C:\fakepath\_Gutiérrez f.pdf"
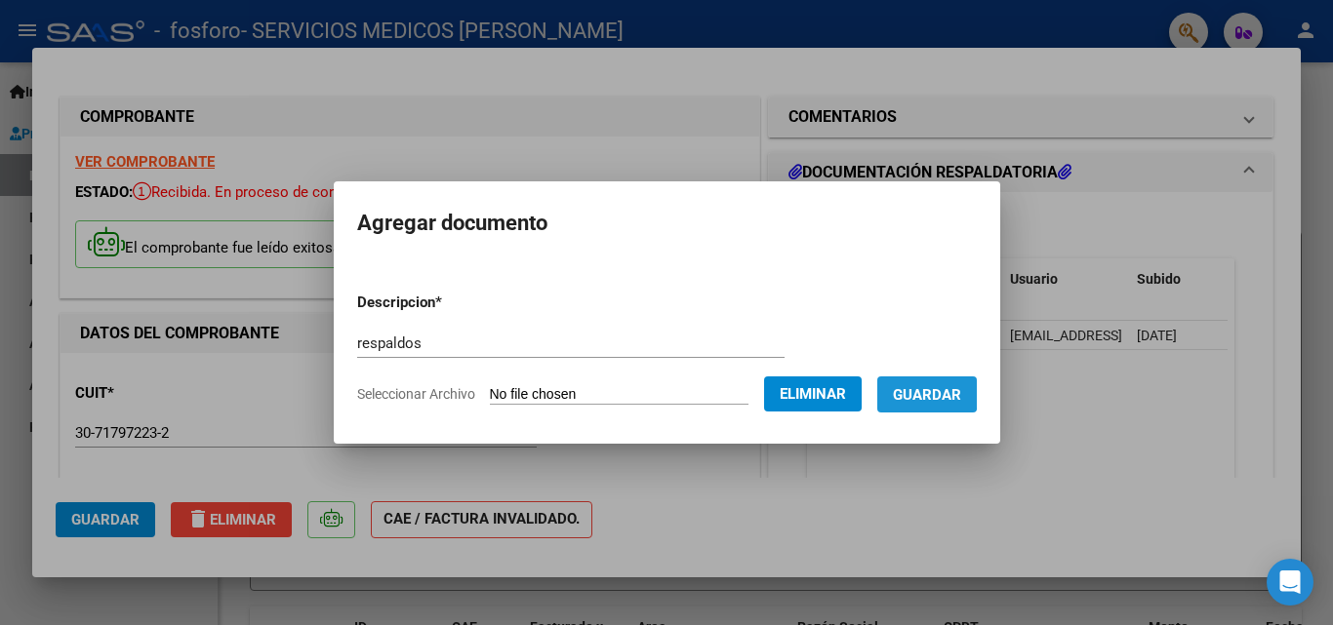
click at [943, 389] on span "Guardar" at bounding box center [927, 395] width 68 height 18
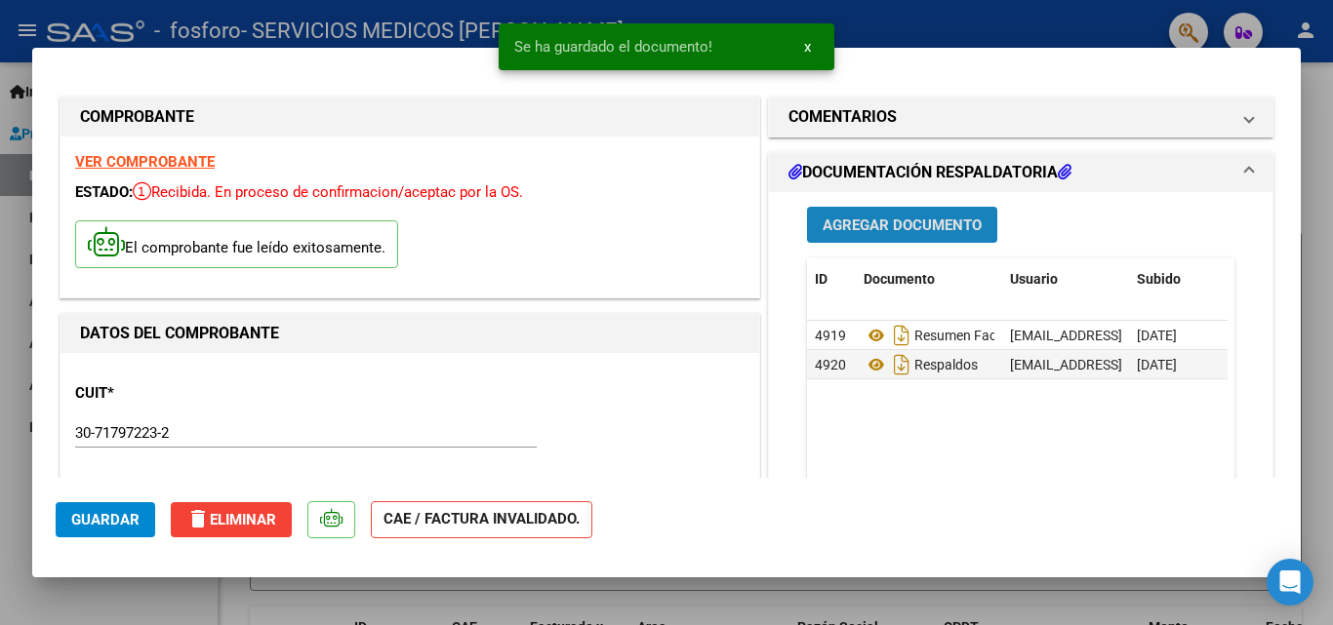
click at [850, 221] on span "Agregar Documento" at bounding box center [901, 226] width 159 height 18
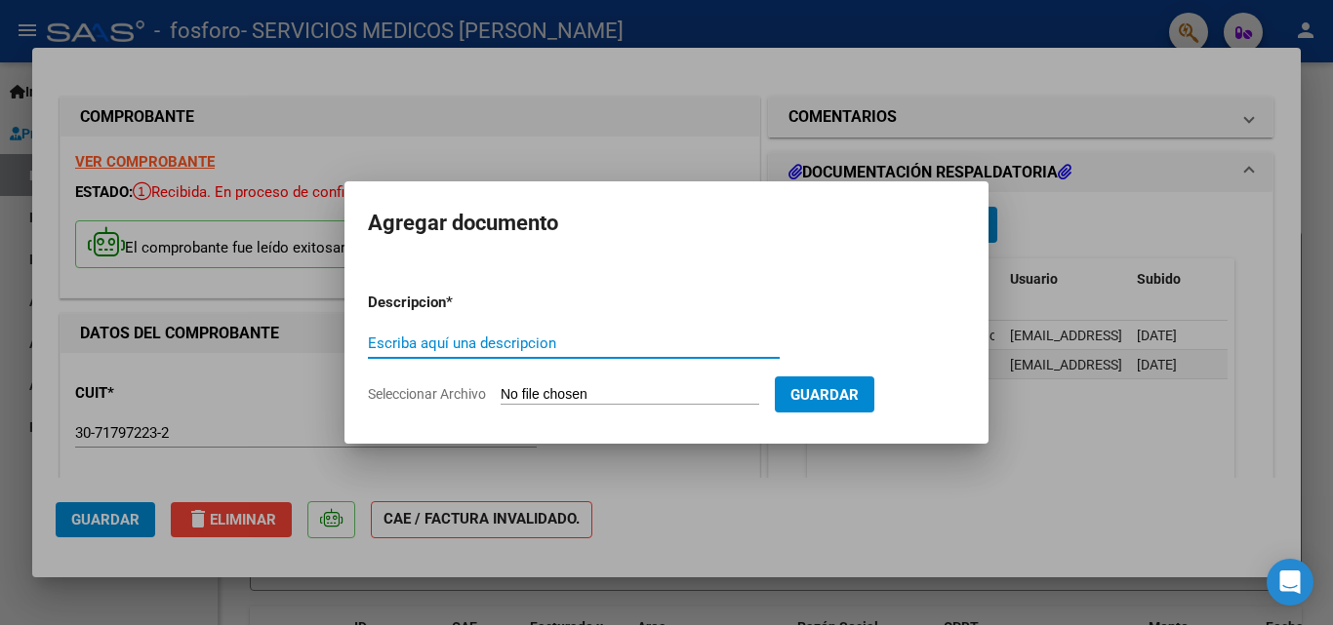
click at [373, 343] on input "Escriba aquí una descripcion" at bounding box center [574, 344] width 412 height 18
type input "r"
type input "planilla exel"
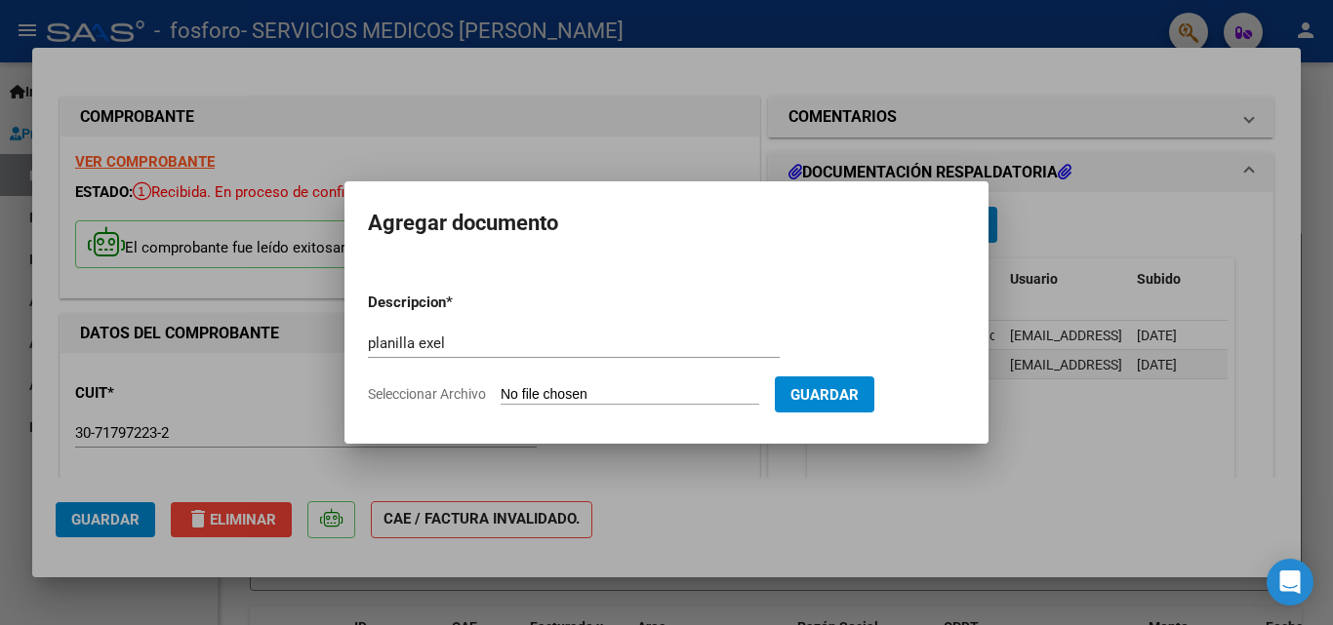
click at [398, 395] on span "Seleccionar Archivo" at bounding box center [427, 394] width 118 height 16
click at [500, 395] on input "Seleccionar Archivo" at bounding box center [629, 395] width 259 height 19
type input "C:\fakepath\EXCEL.XLS"
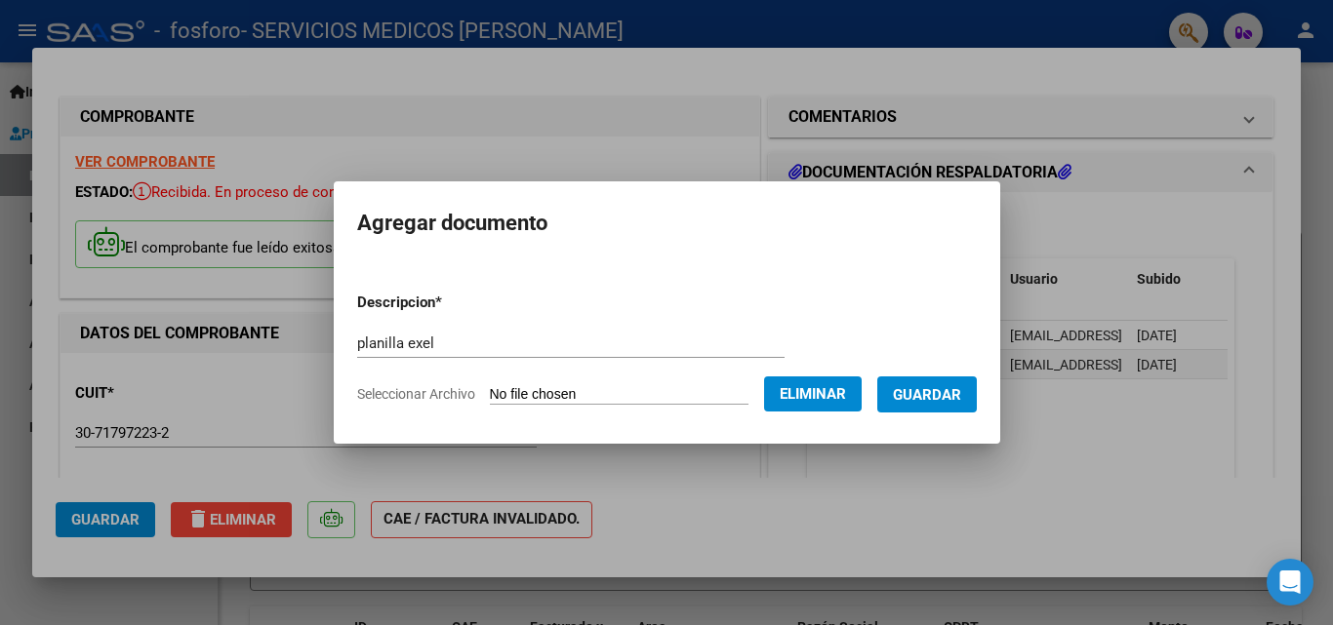
click at [959, 393] on span "Guardar" at bounding box center [927, 395] width 68 height 18
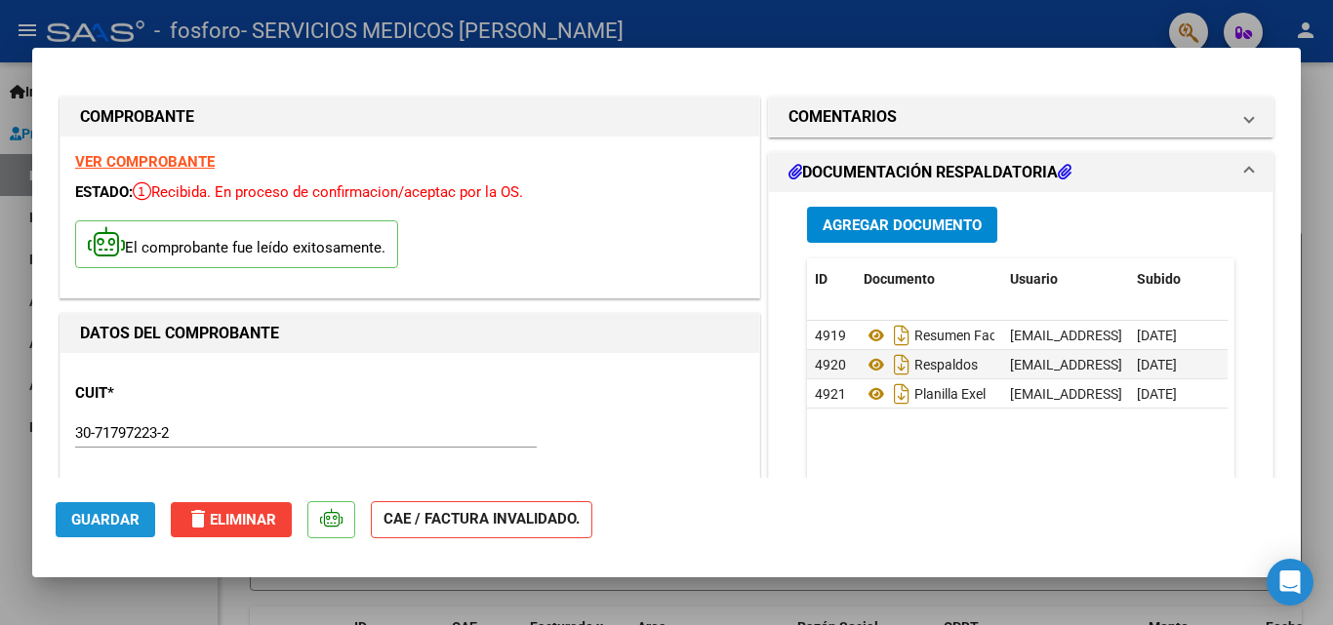
click at [107, 522] on span "Guardar" at bounding box center [105, 520] width 68 height 18
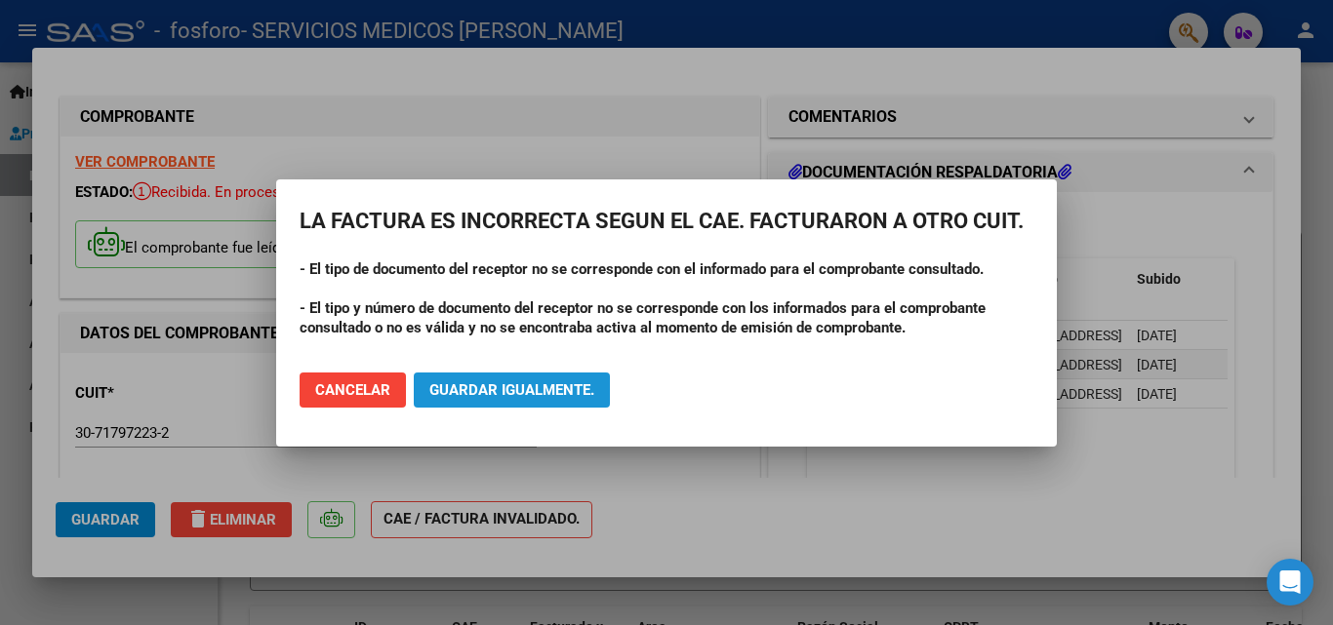
click at [516, 376] on button "Guardar igualmente." at bounding box center [512, 390] width 196 height 35
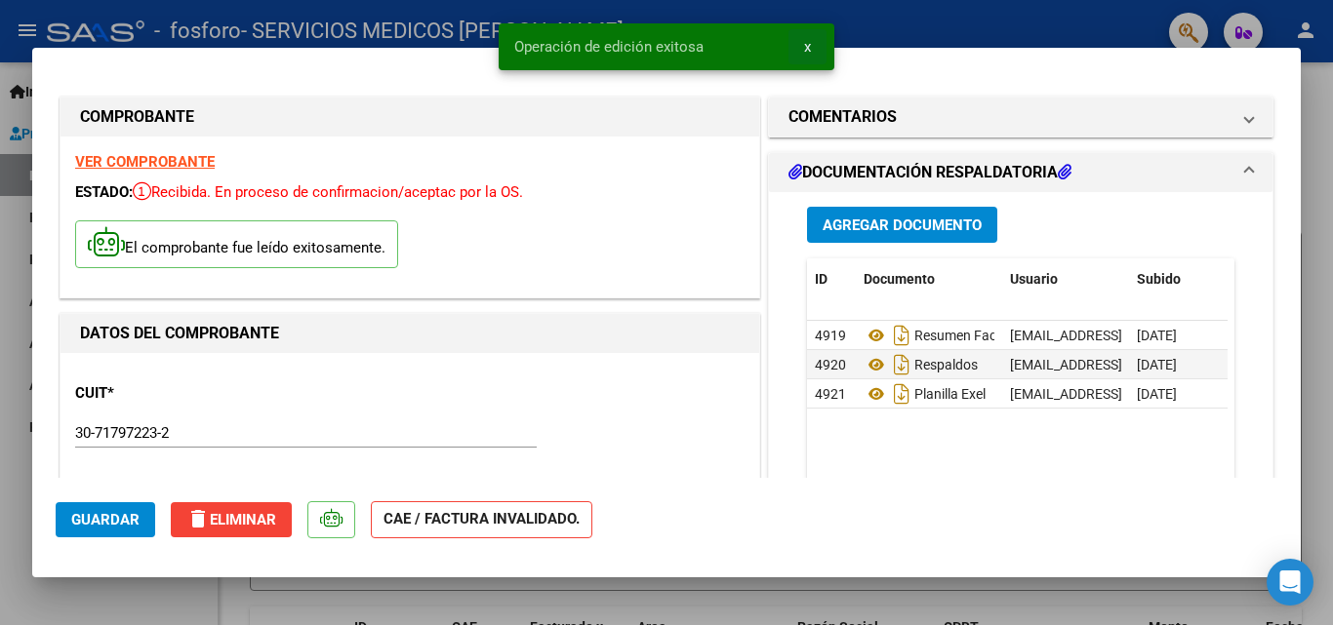
click at [809, 49] on span "x" at bounding box center [807, 47] width 7 height 18
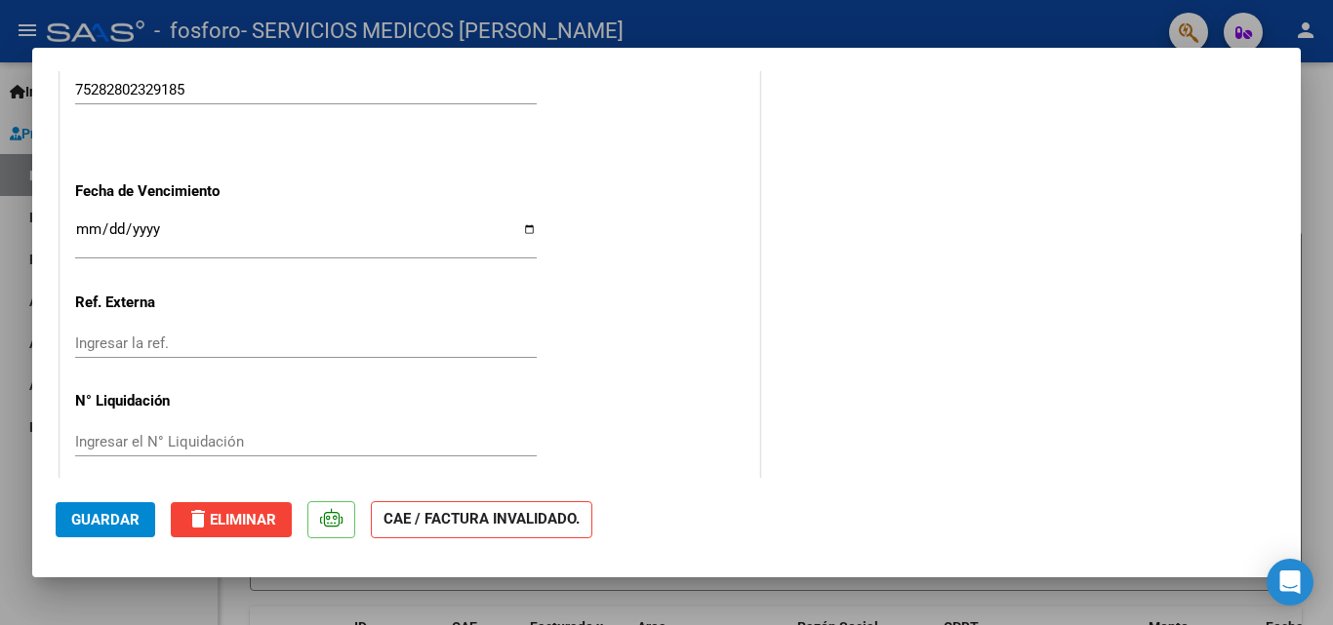
scroll to position [1152, 0]
